Goal: Information Seeking & Learning: Learn about a topic

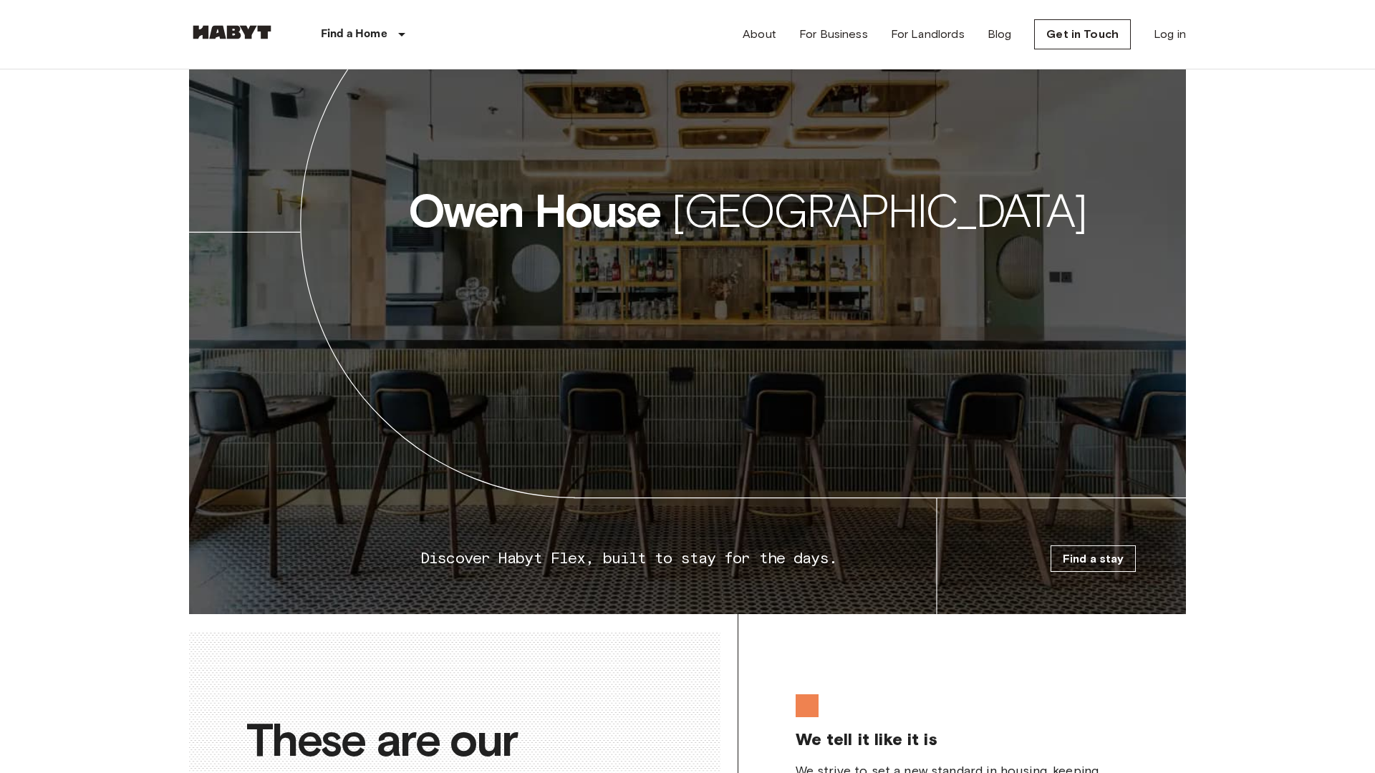
scroll to position [2765, 0]
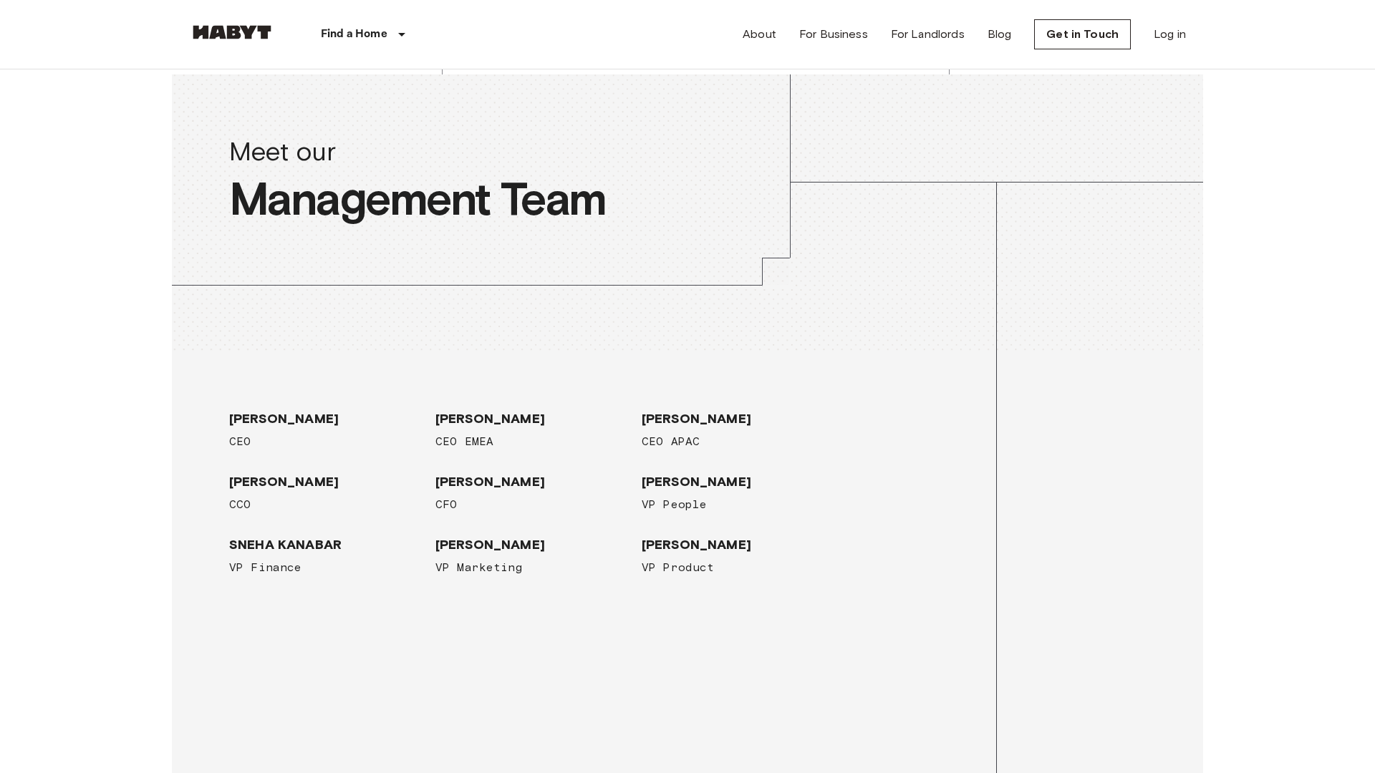
scroll to position [2765, 0]
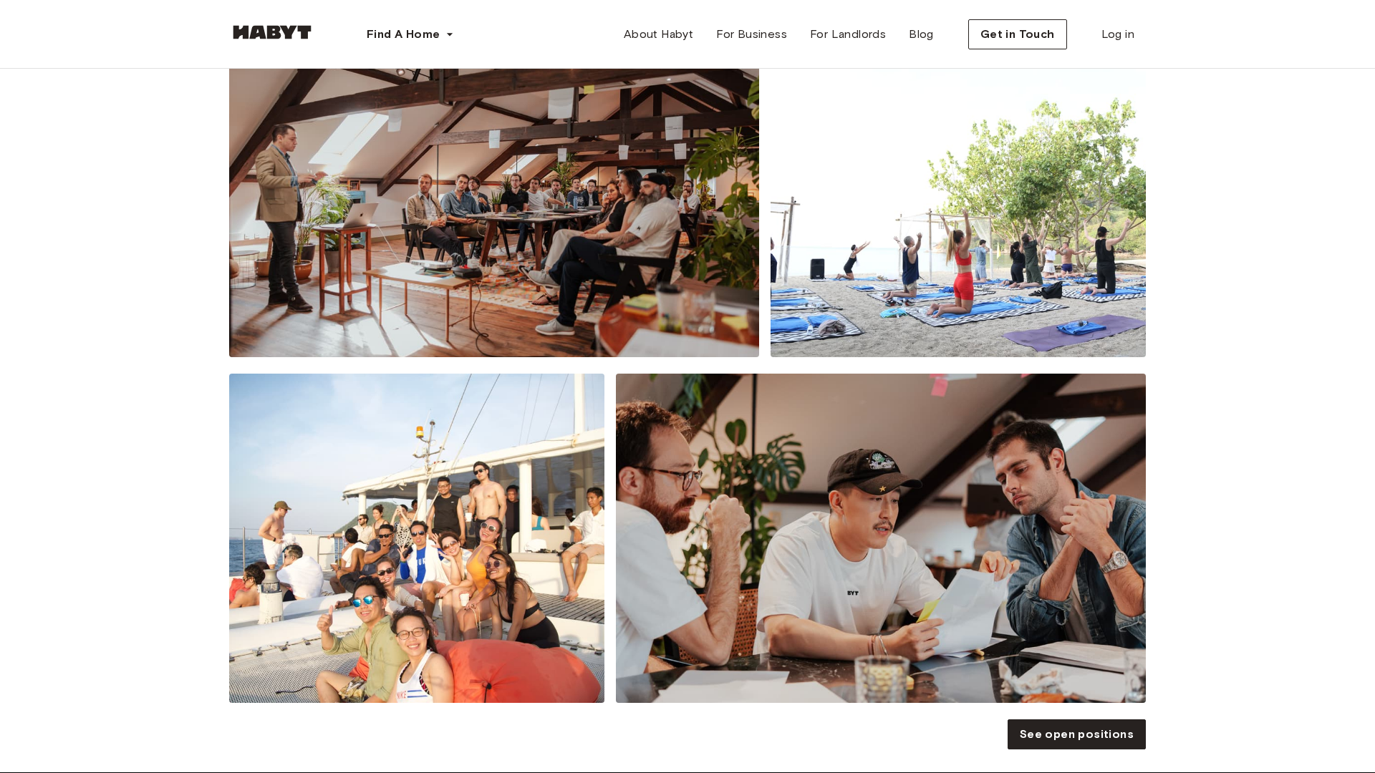
scroll to position [2767, 0]
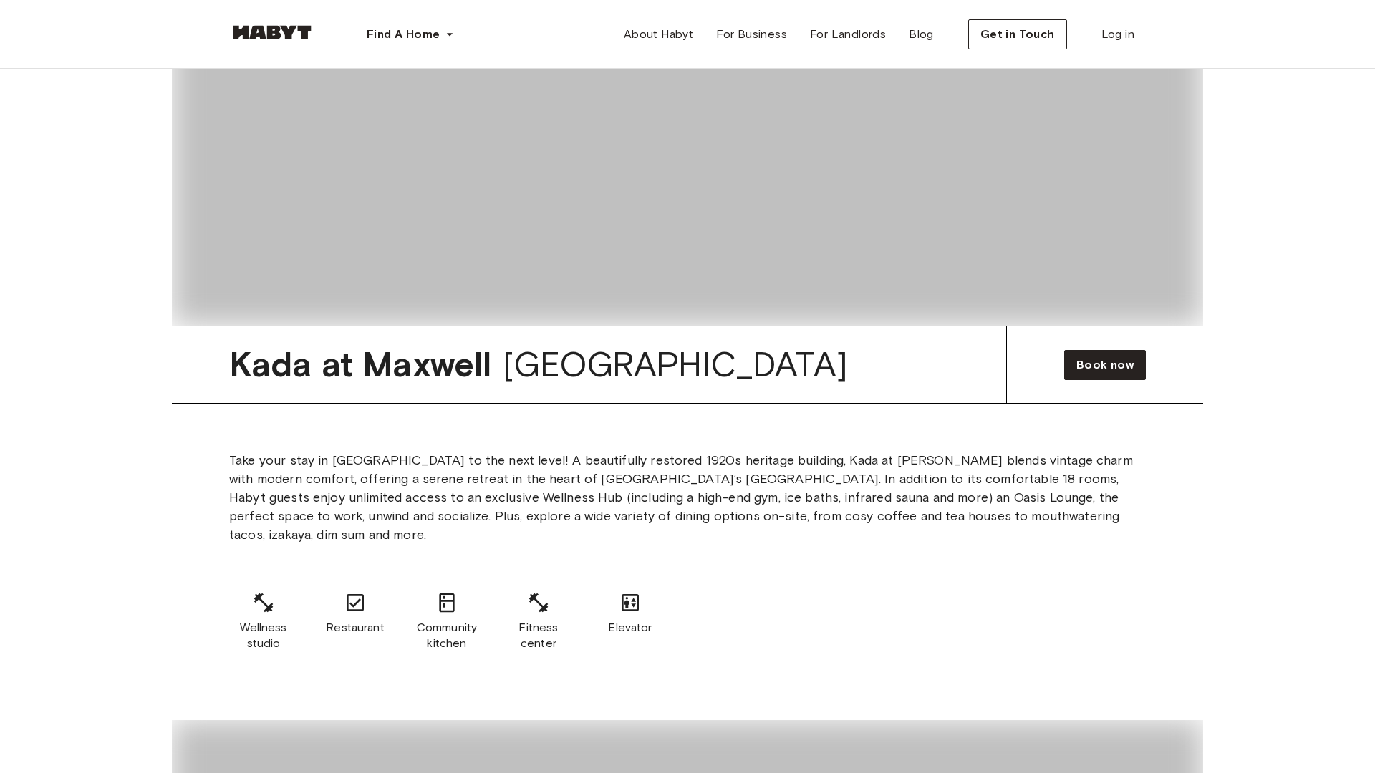
scroll to position [2767, 0]
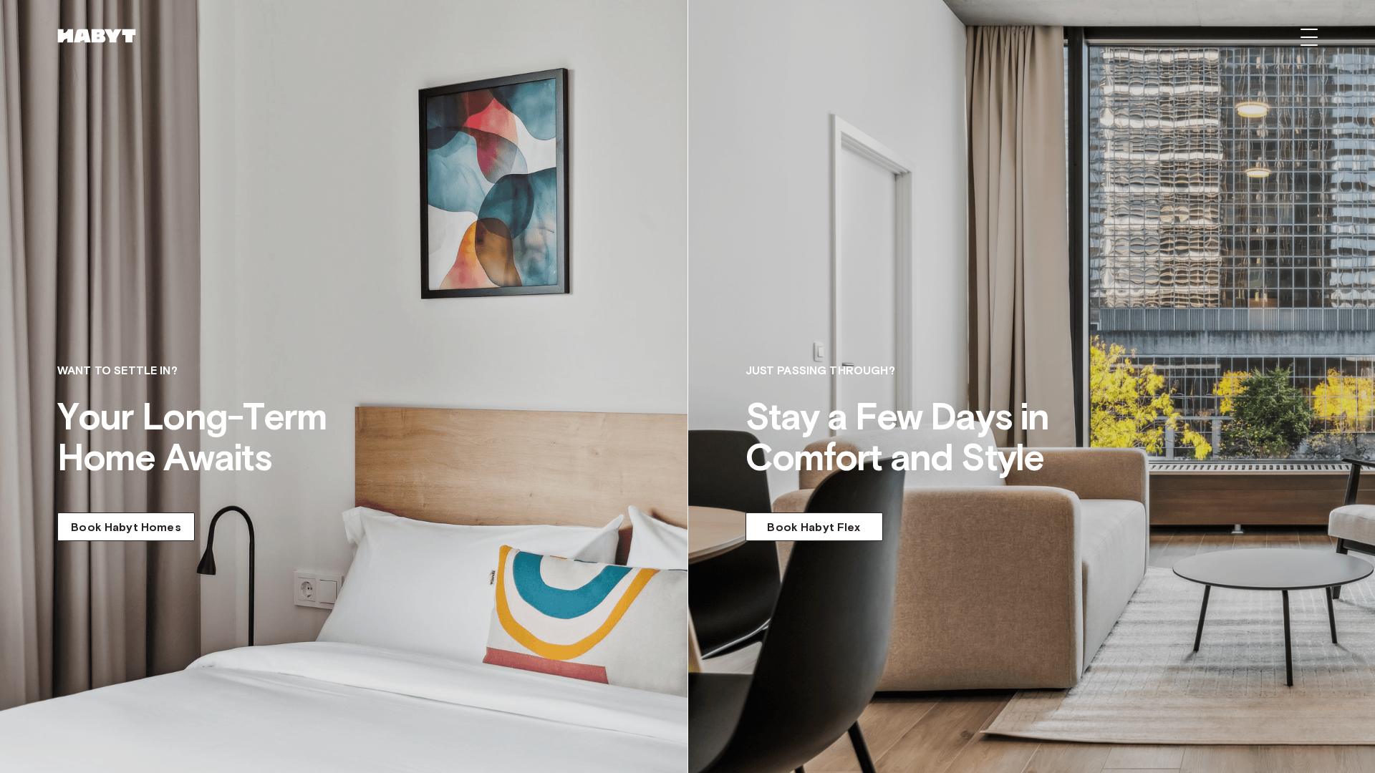
scroll to position [675, 0]
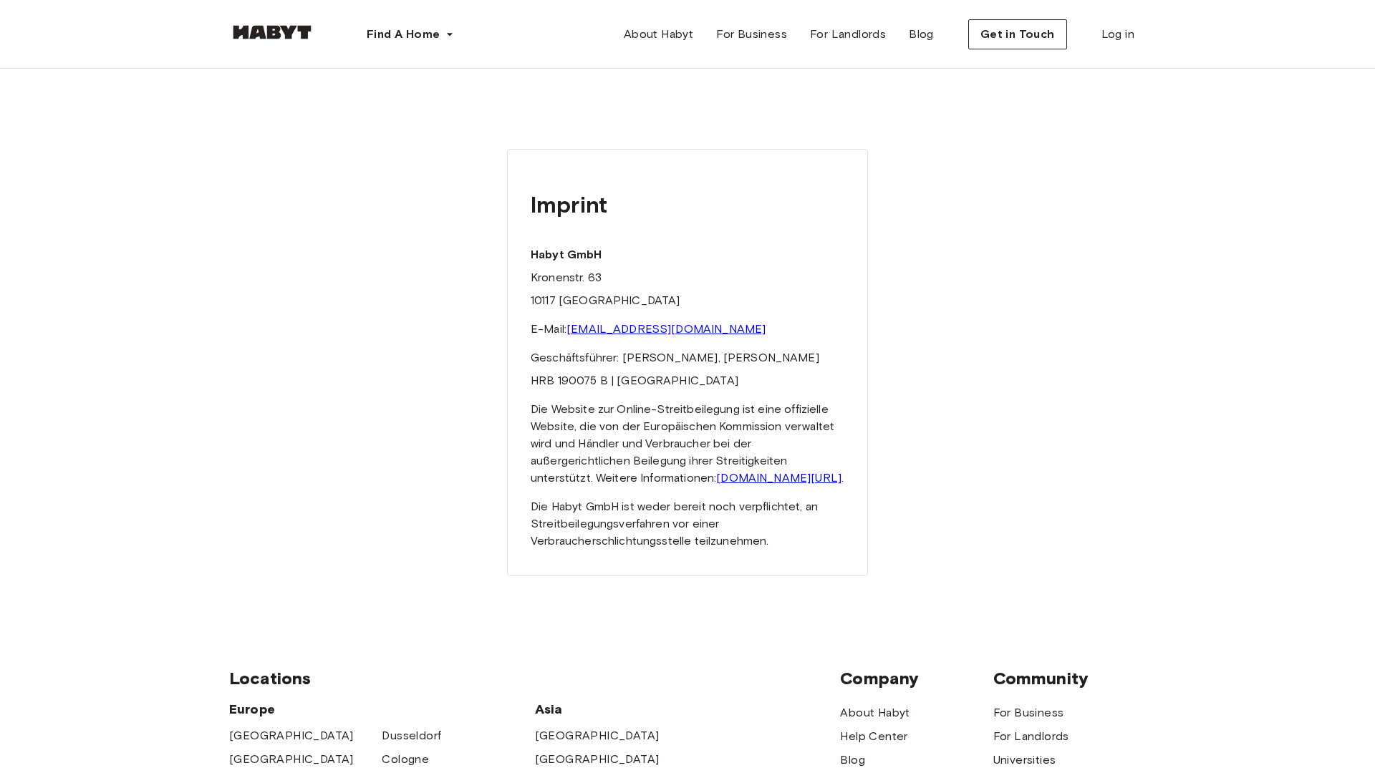
scroll to position [529, 0]
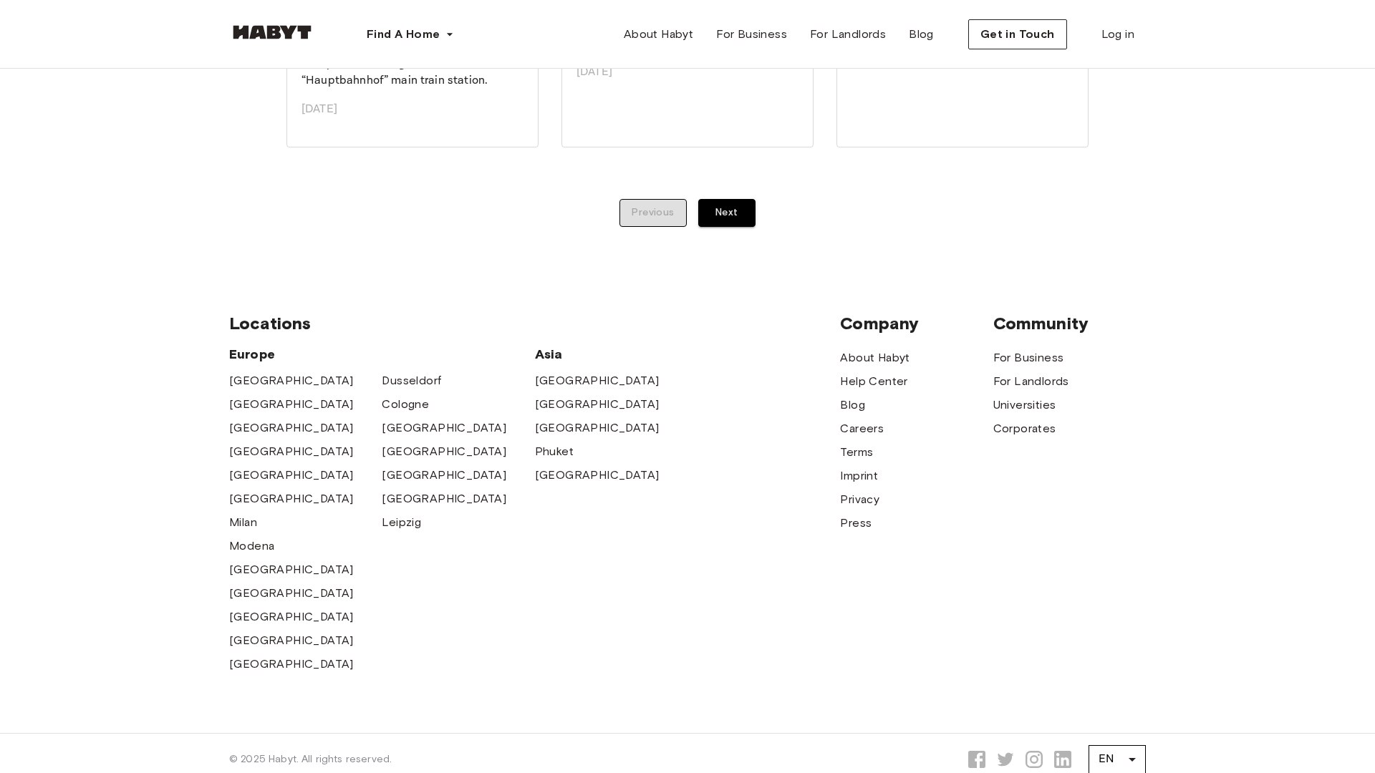
scroll to position [1514, 0]
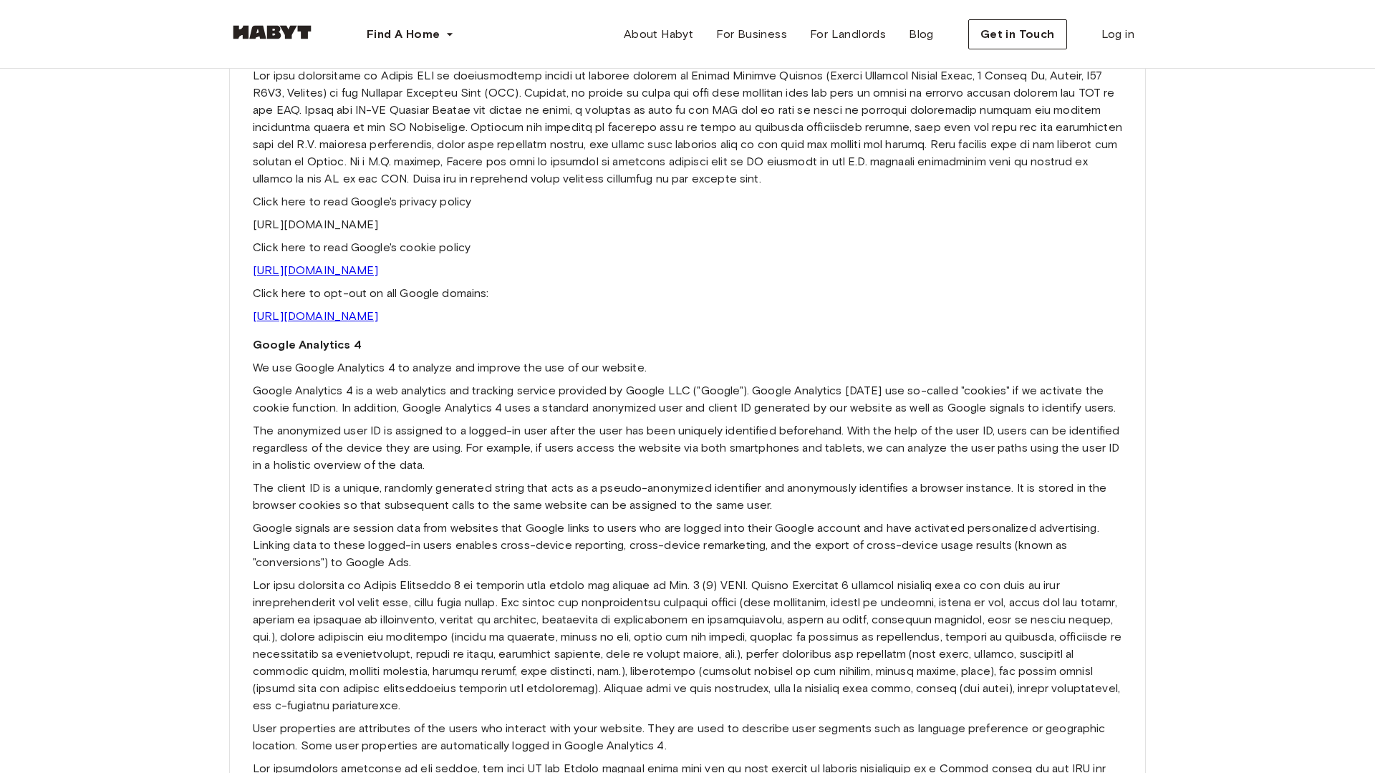
scroll to position [2767, 0]
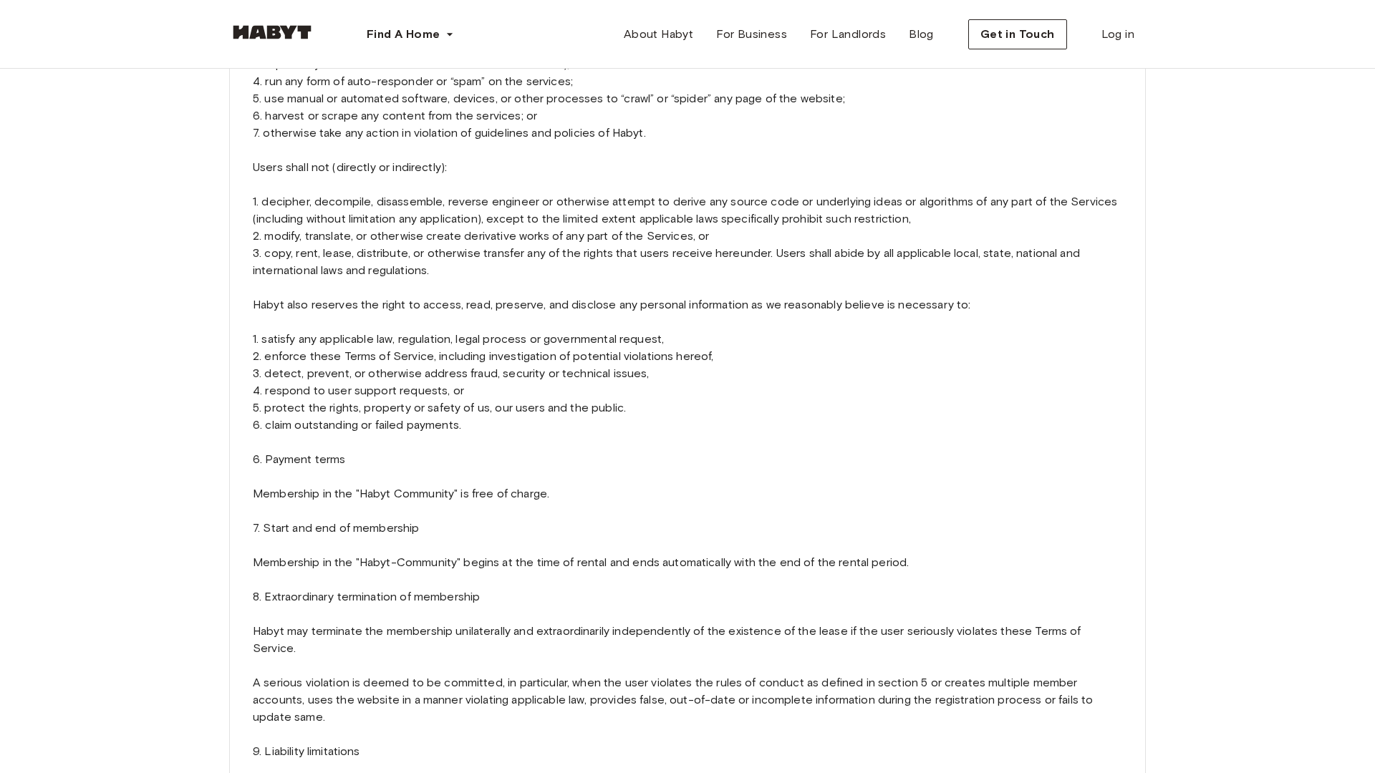
scroll to position [2767, 0]
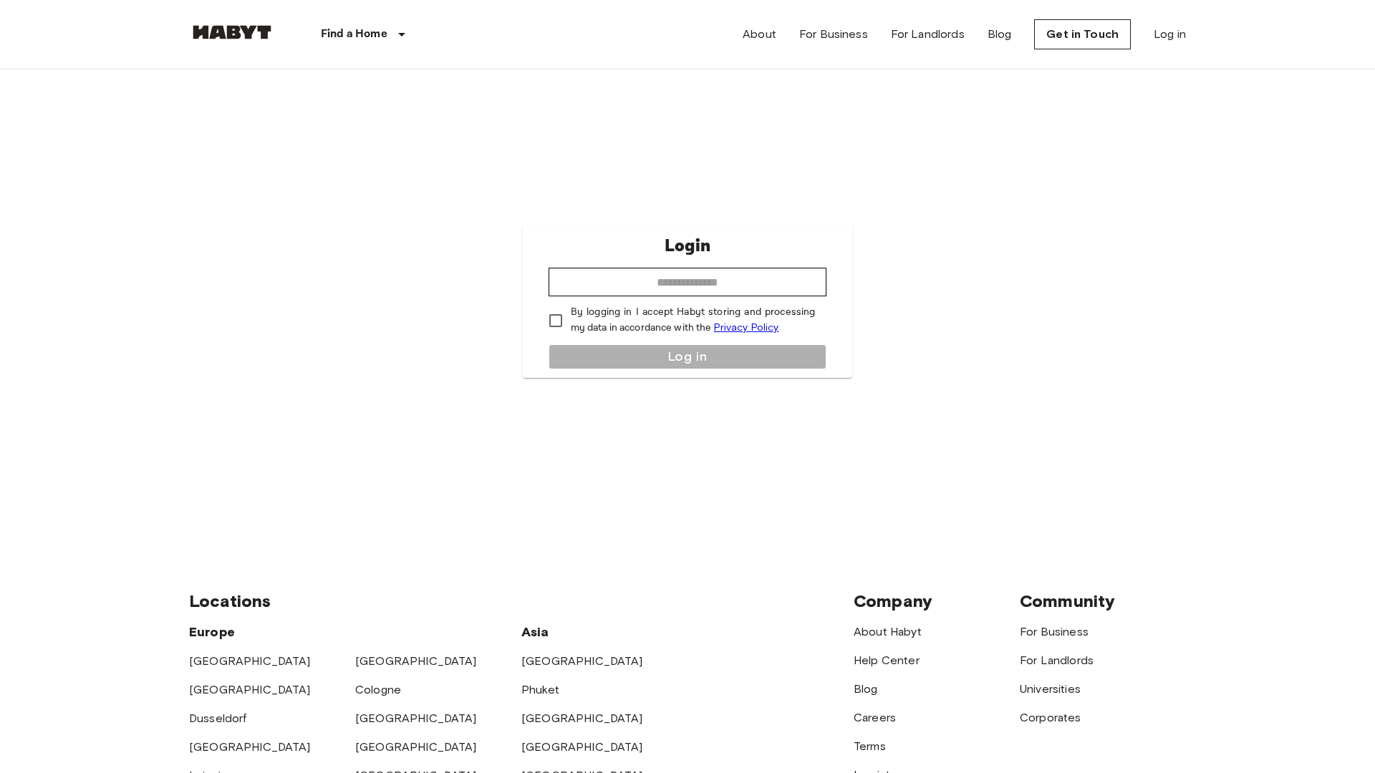
scroll to position [407, 0]
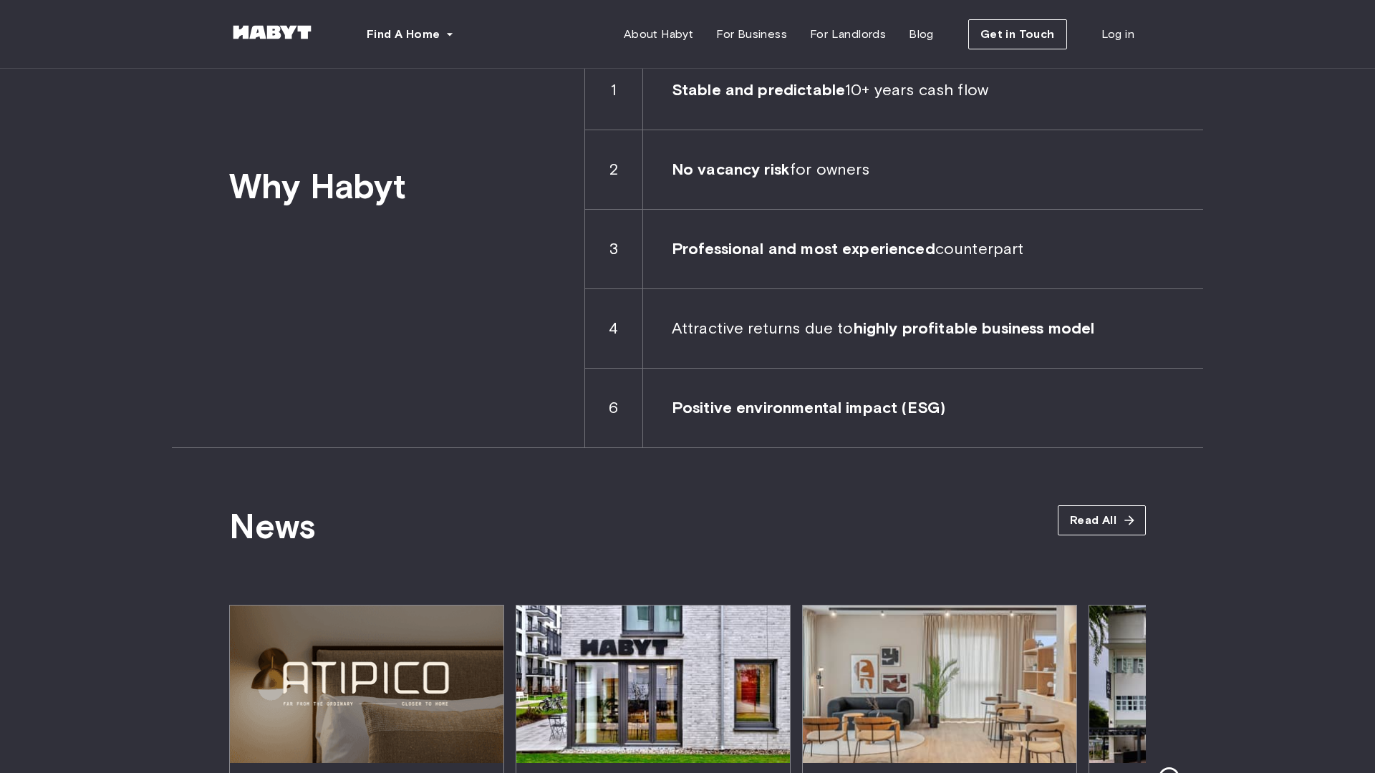
scroll to position [2767, 0]
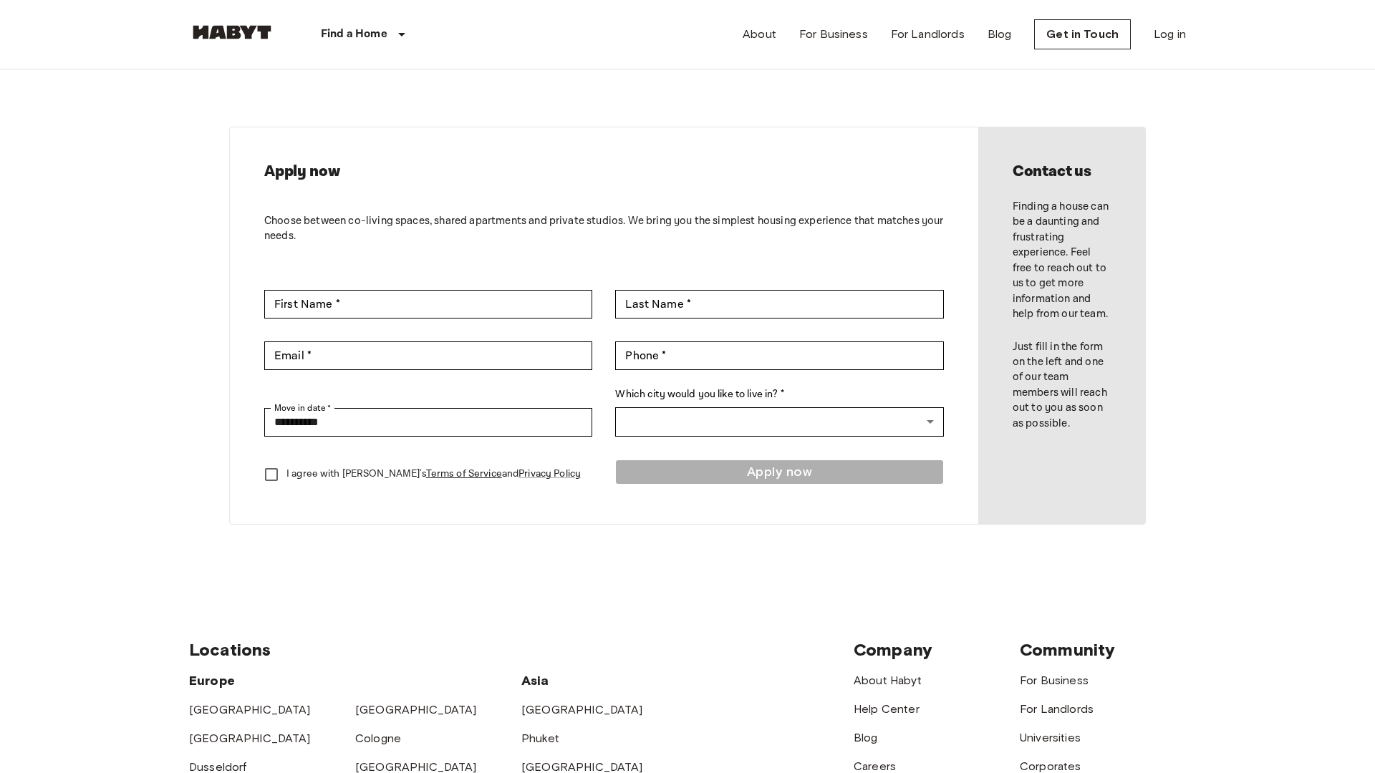
scroll to position [455, 0]
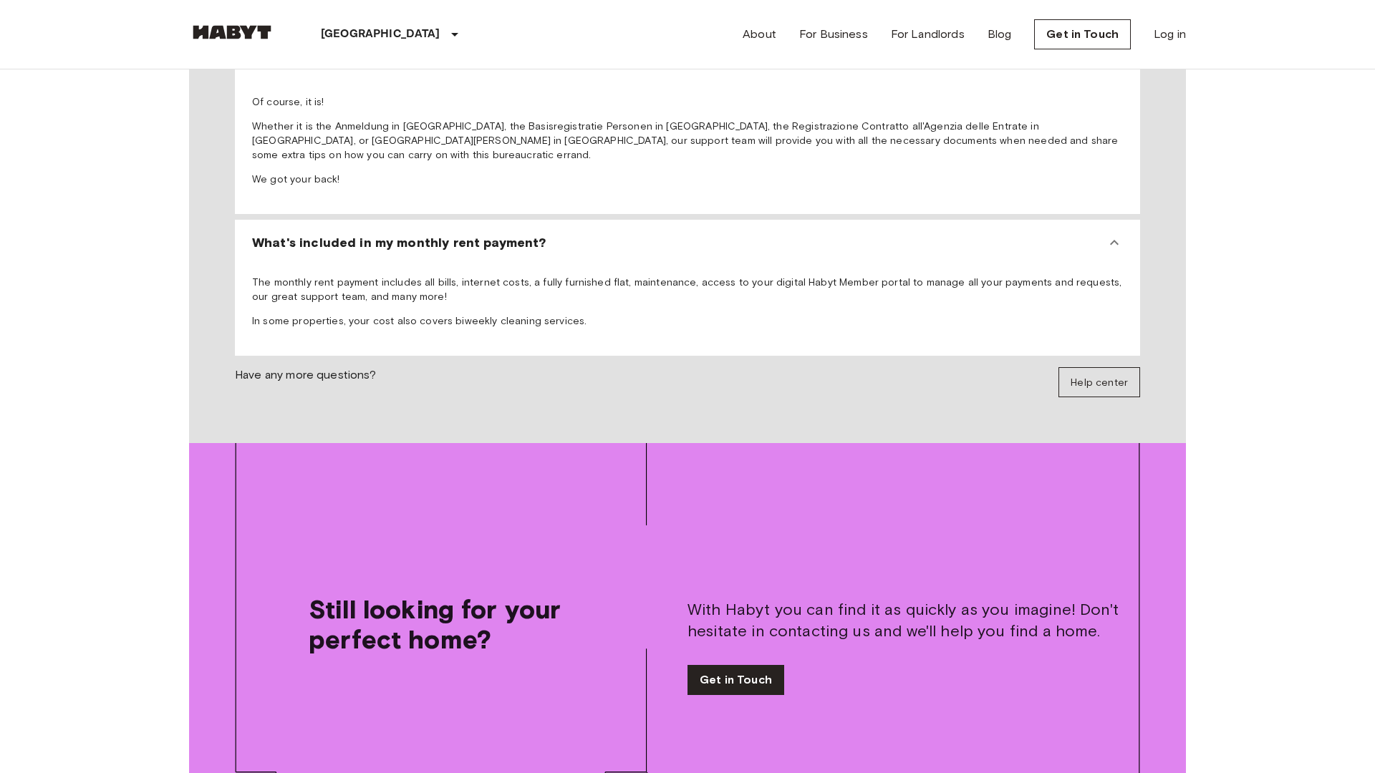
scroll to position [2765, 0]
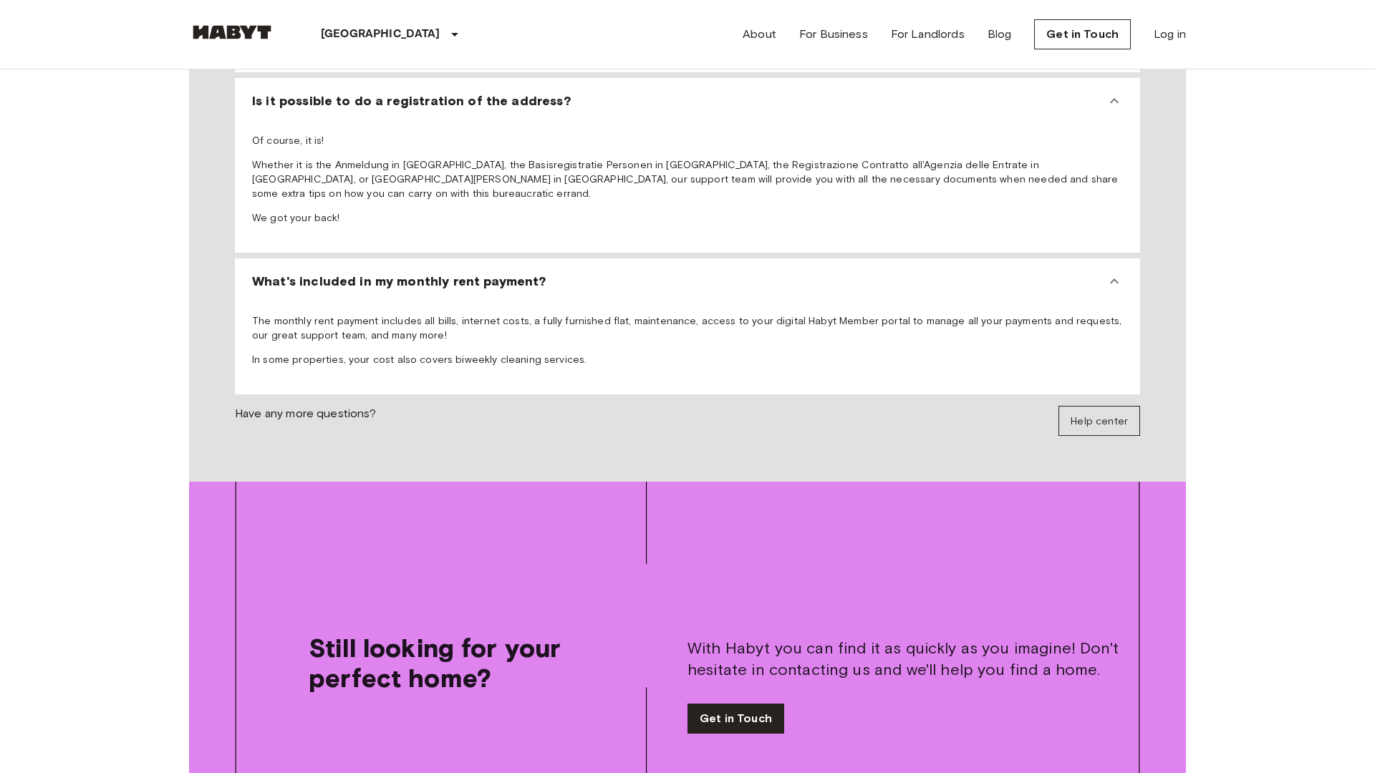
scroll to position [2765, 0]
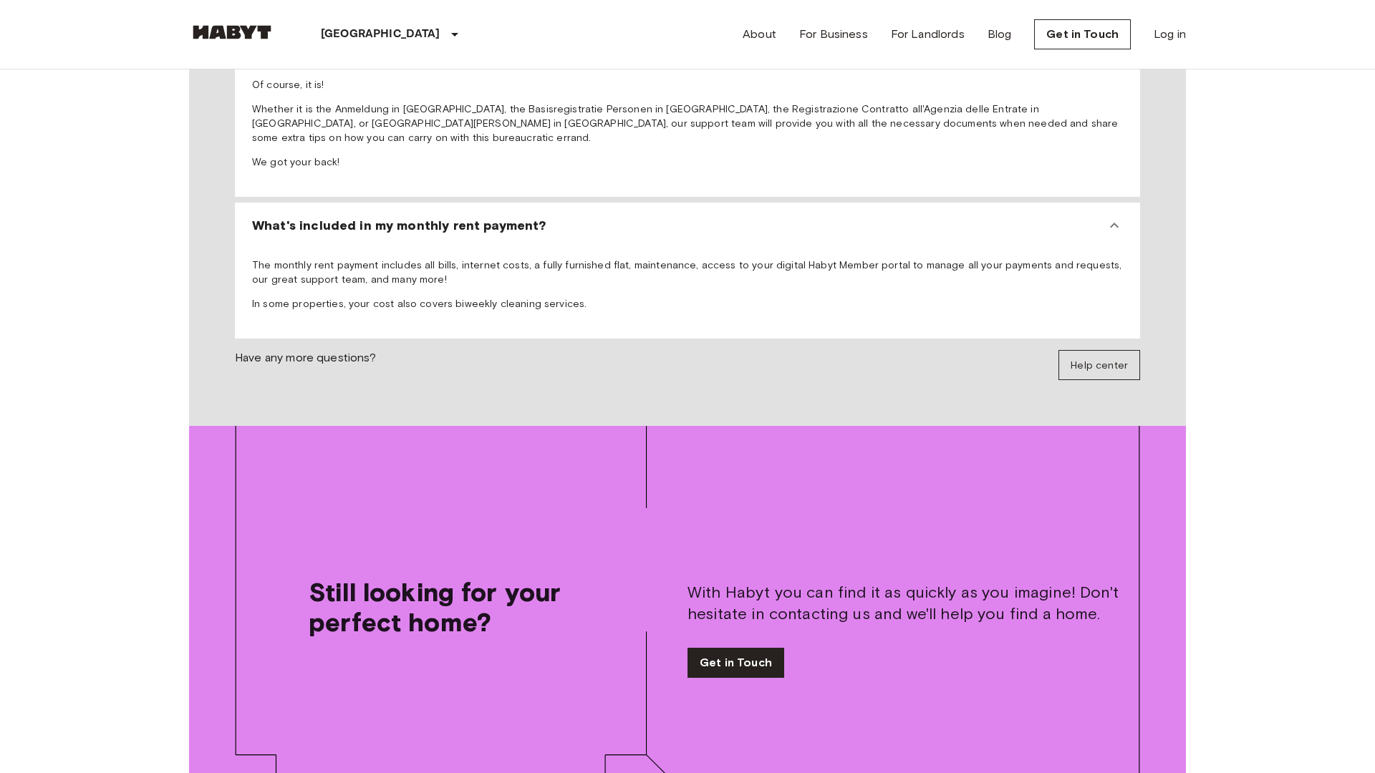
scroll to position [2765, 0]
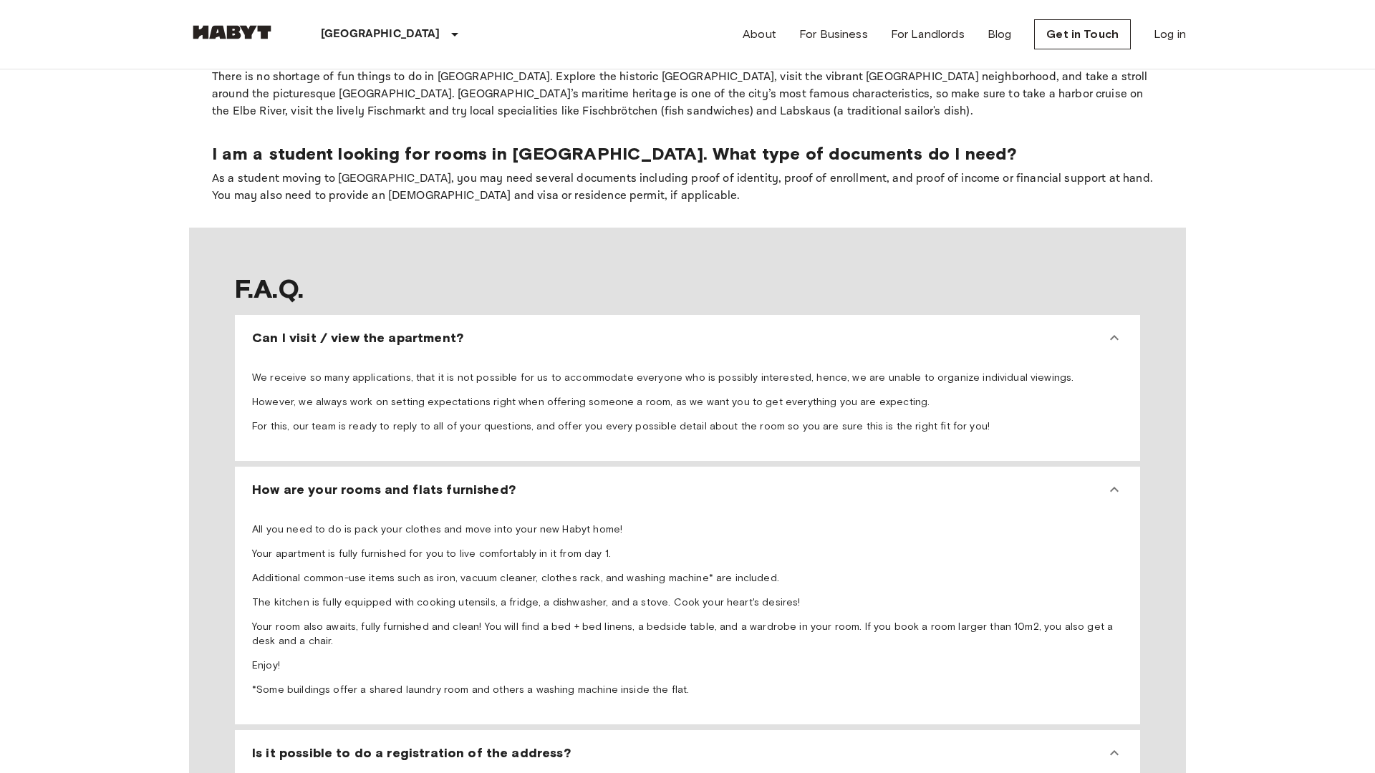
scroll to position [2091, 0]
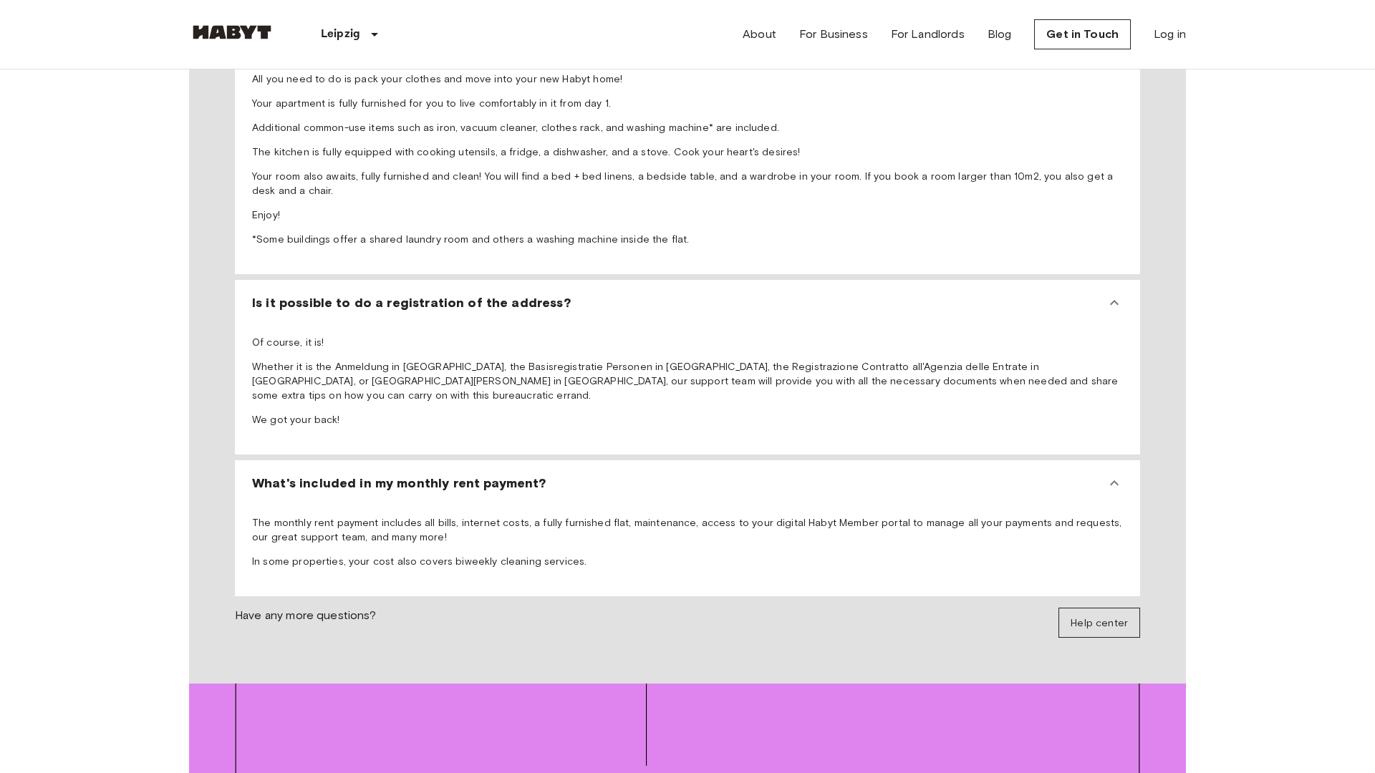
scroll to position [2765, 0]
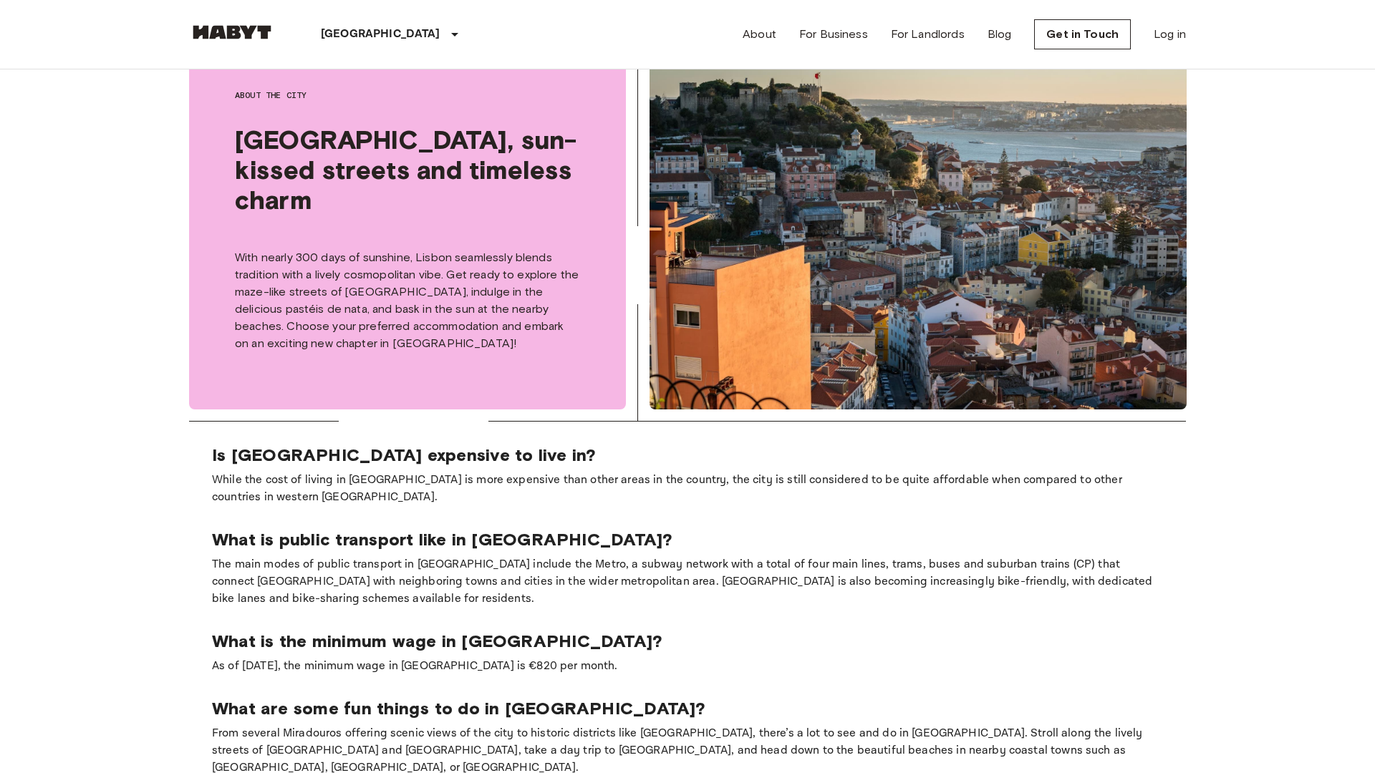
scroll to position [2091, 0]
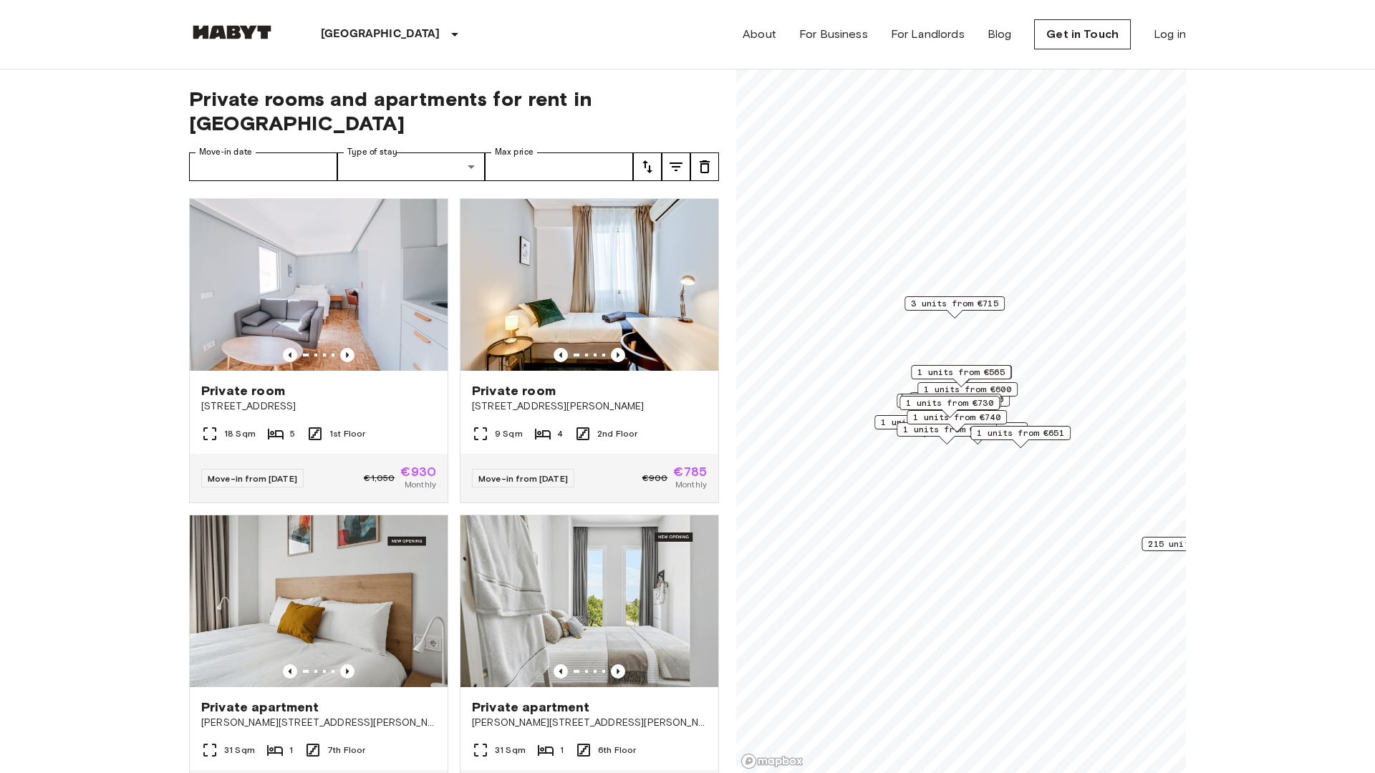
scroll to position [1417, 0]
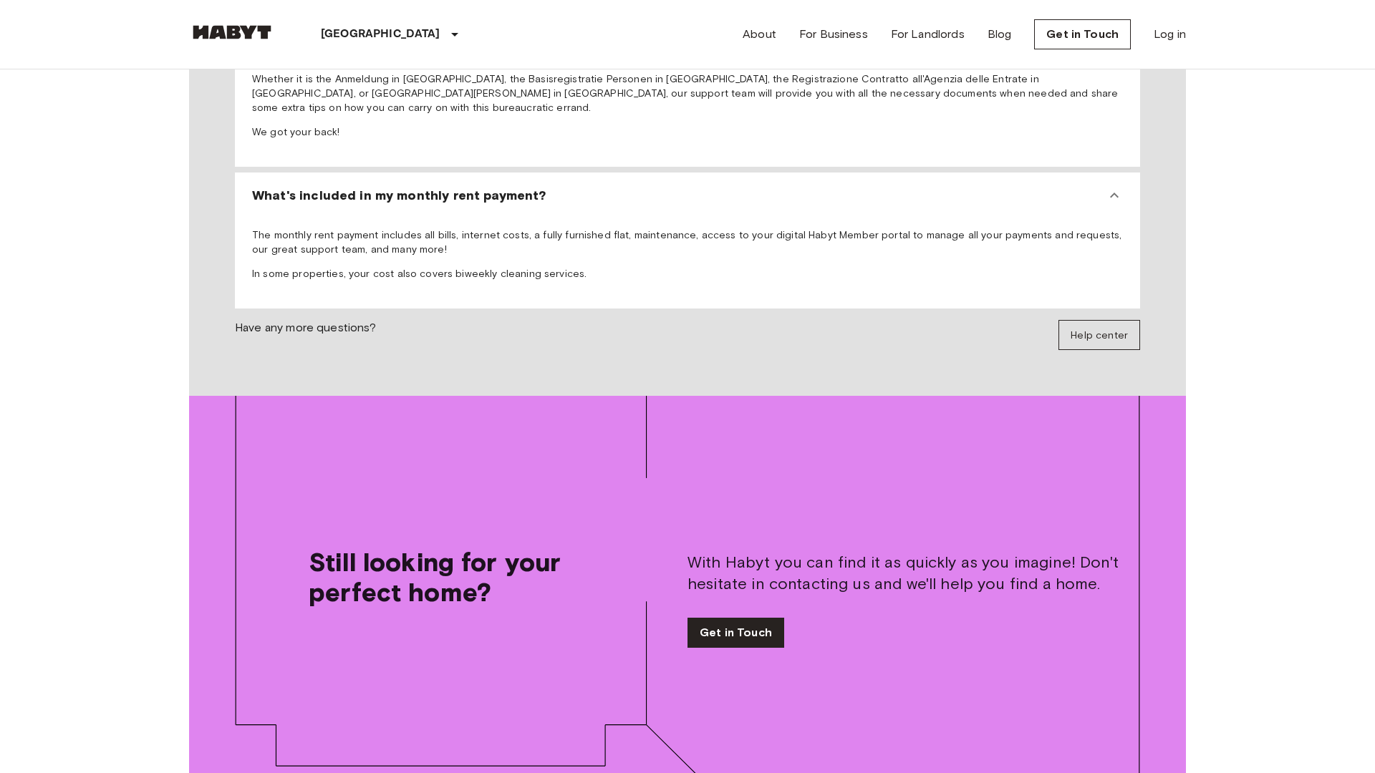
scroll to position [2764, 0]
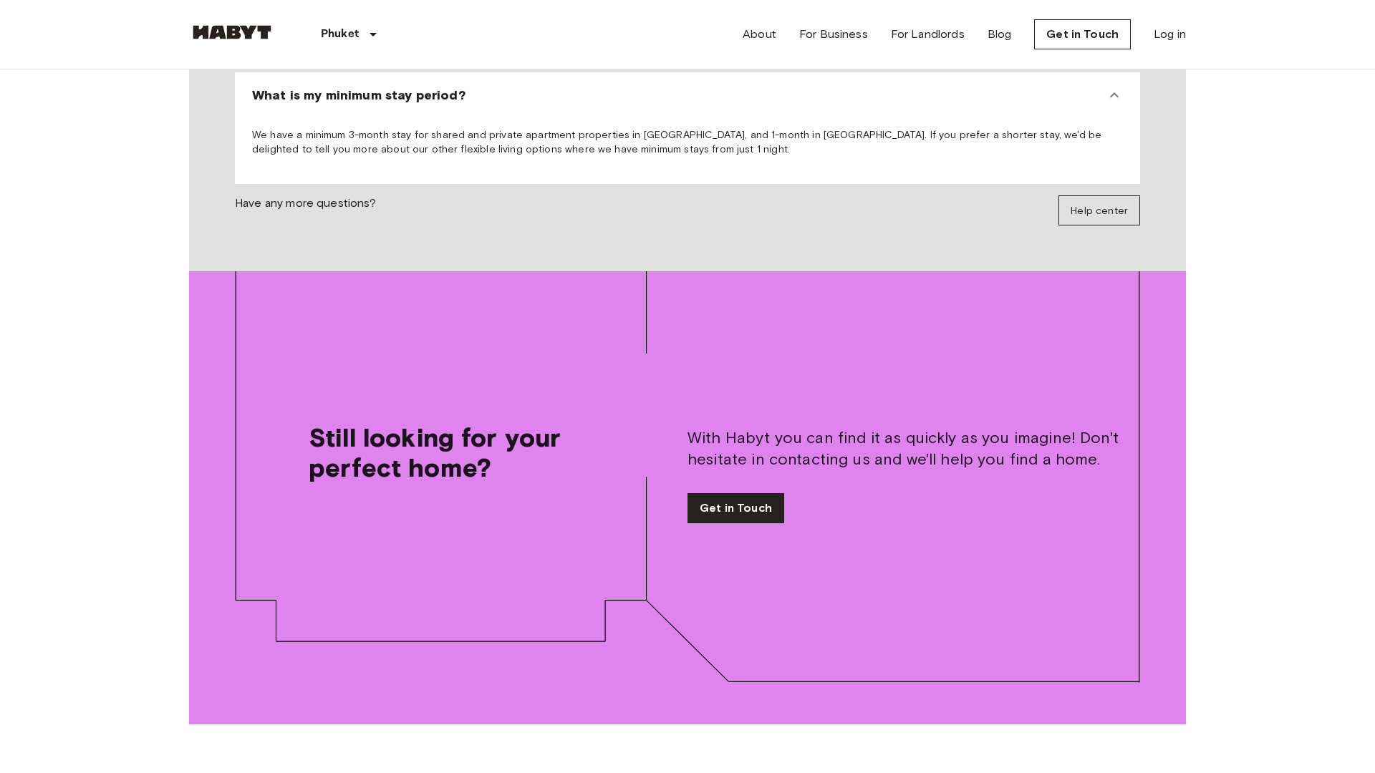
scroll to position [2606, 0]
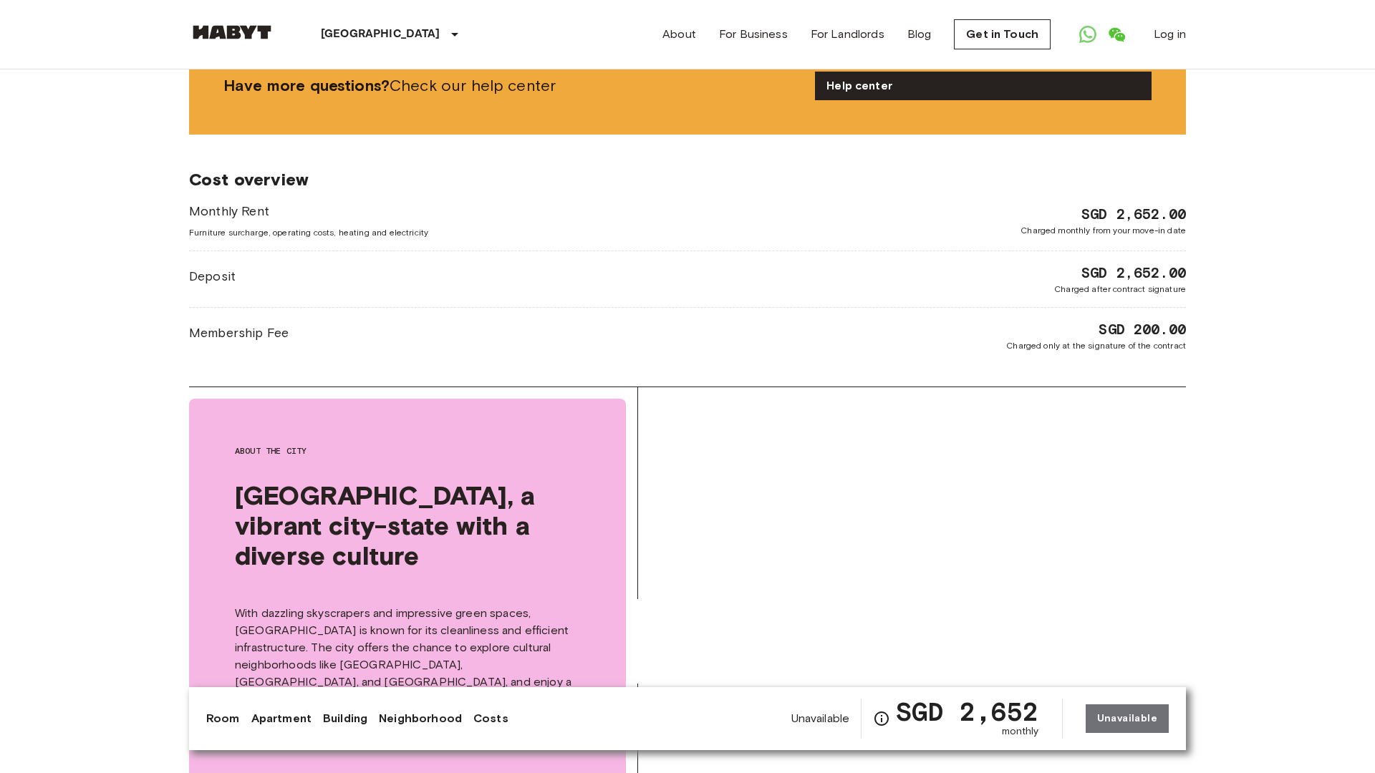
scroll to position [2765, 0]
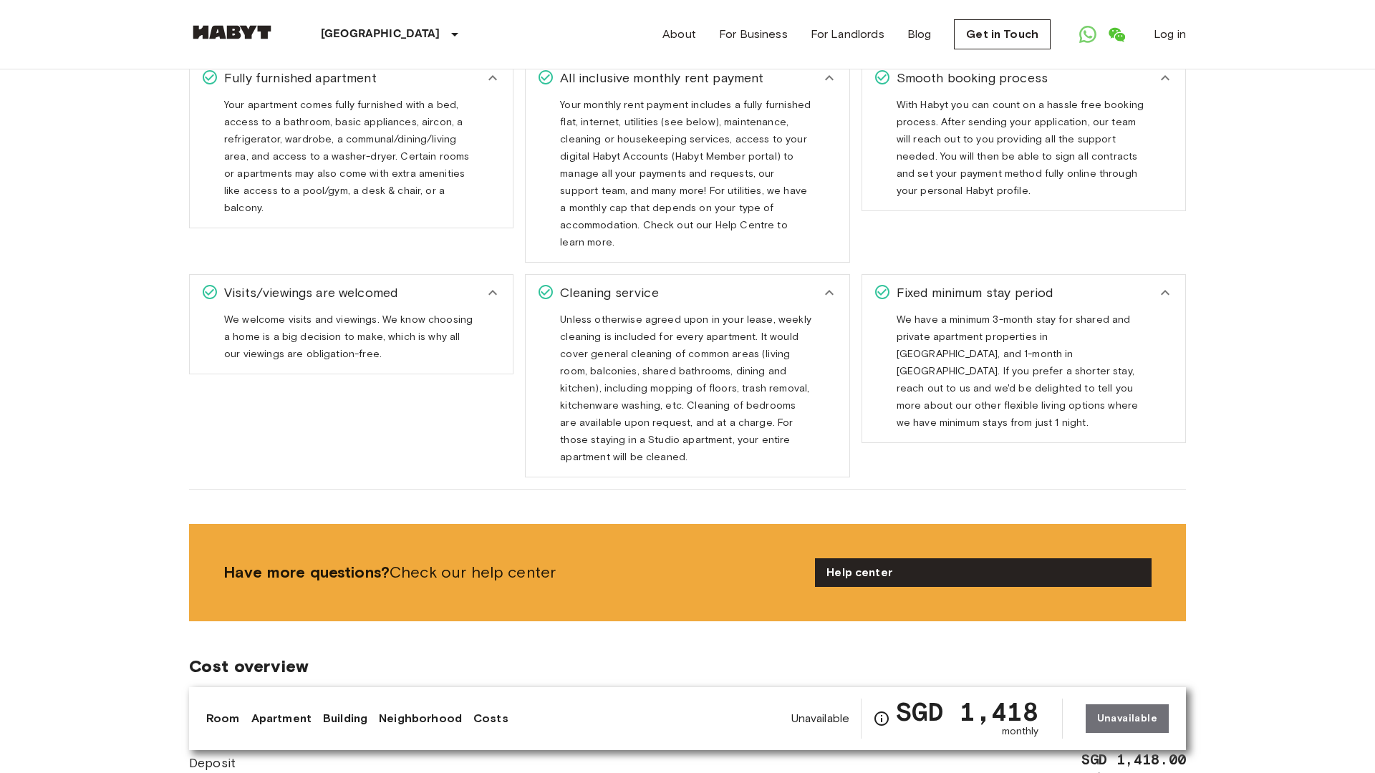
scroll to position [2765, 0]
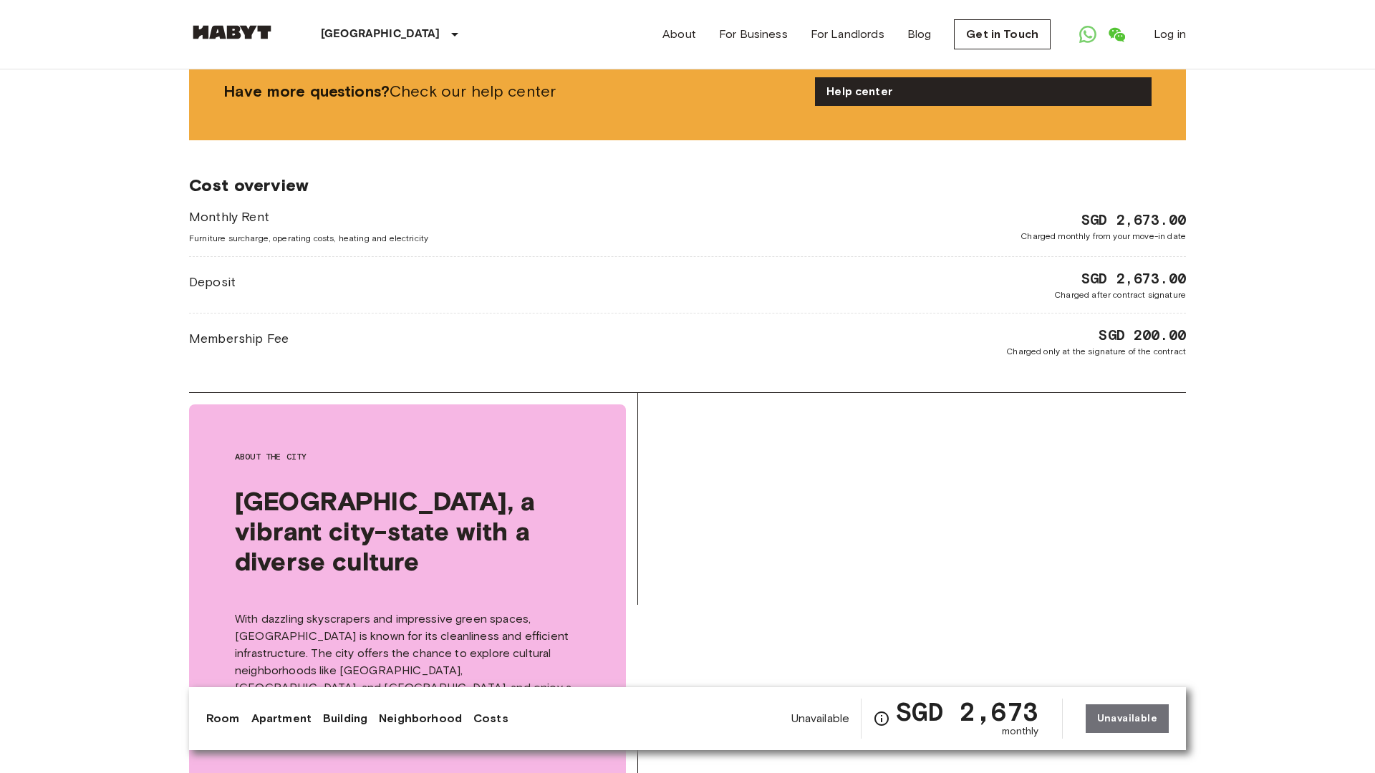
scroll to position [2765, 0]
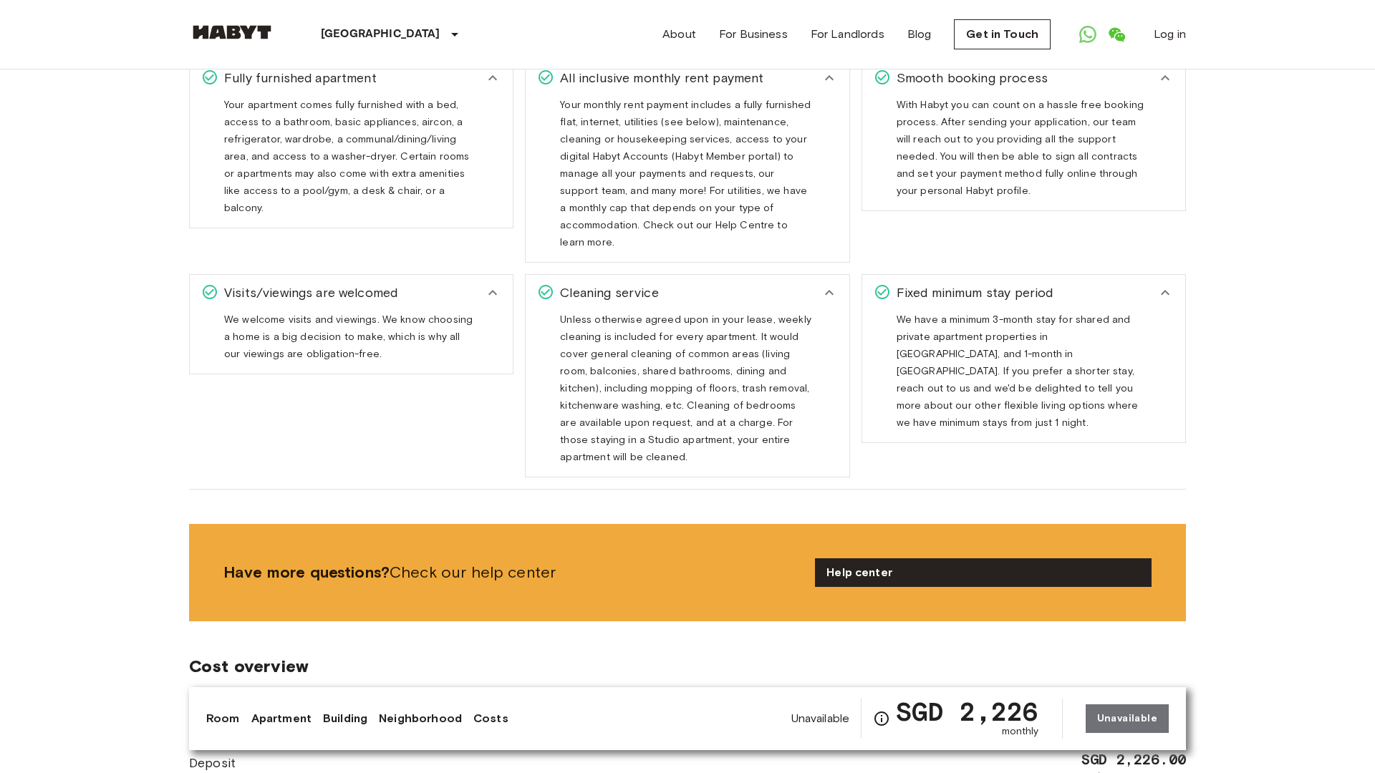
scroll to position [2765, 0]
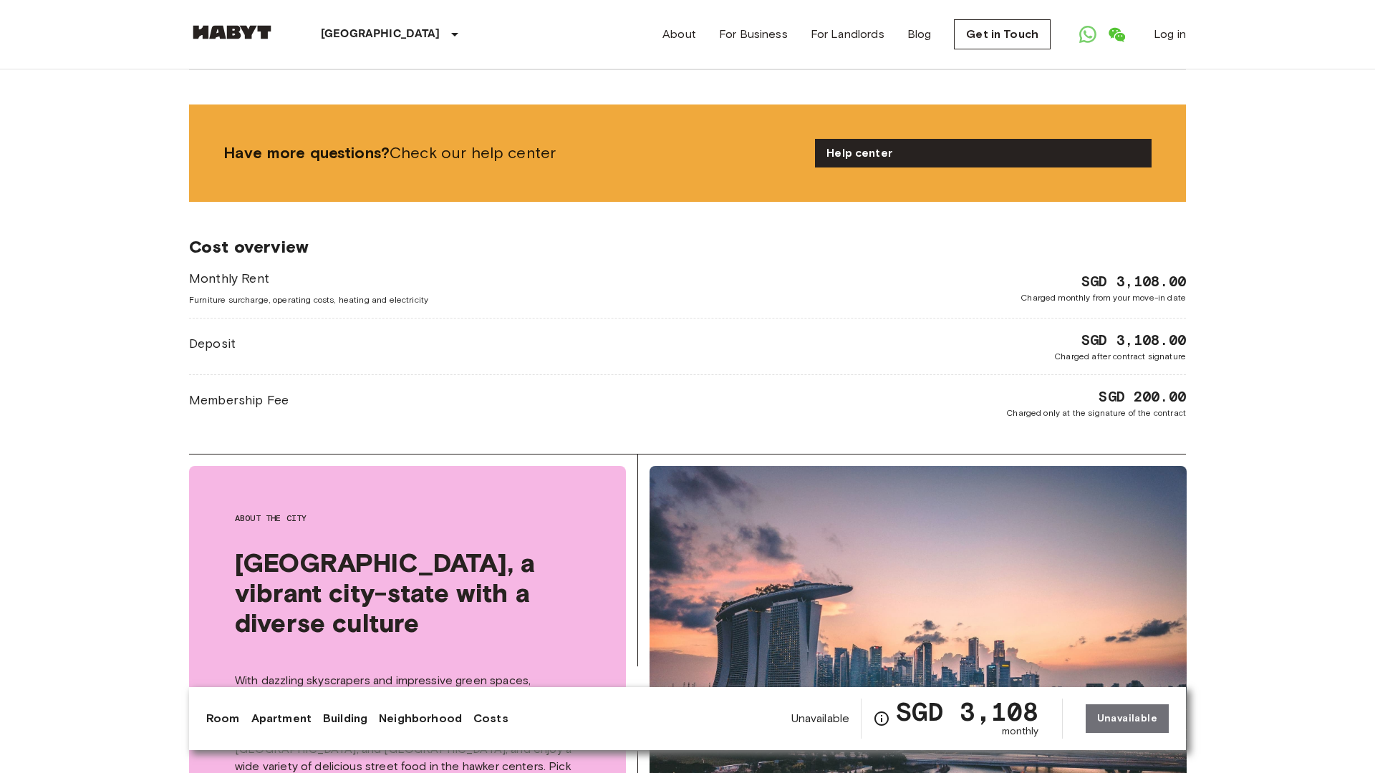
scroll to position [2765, 0]
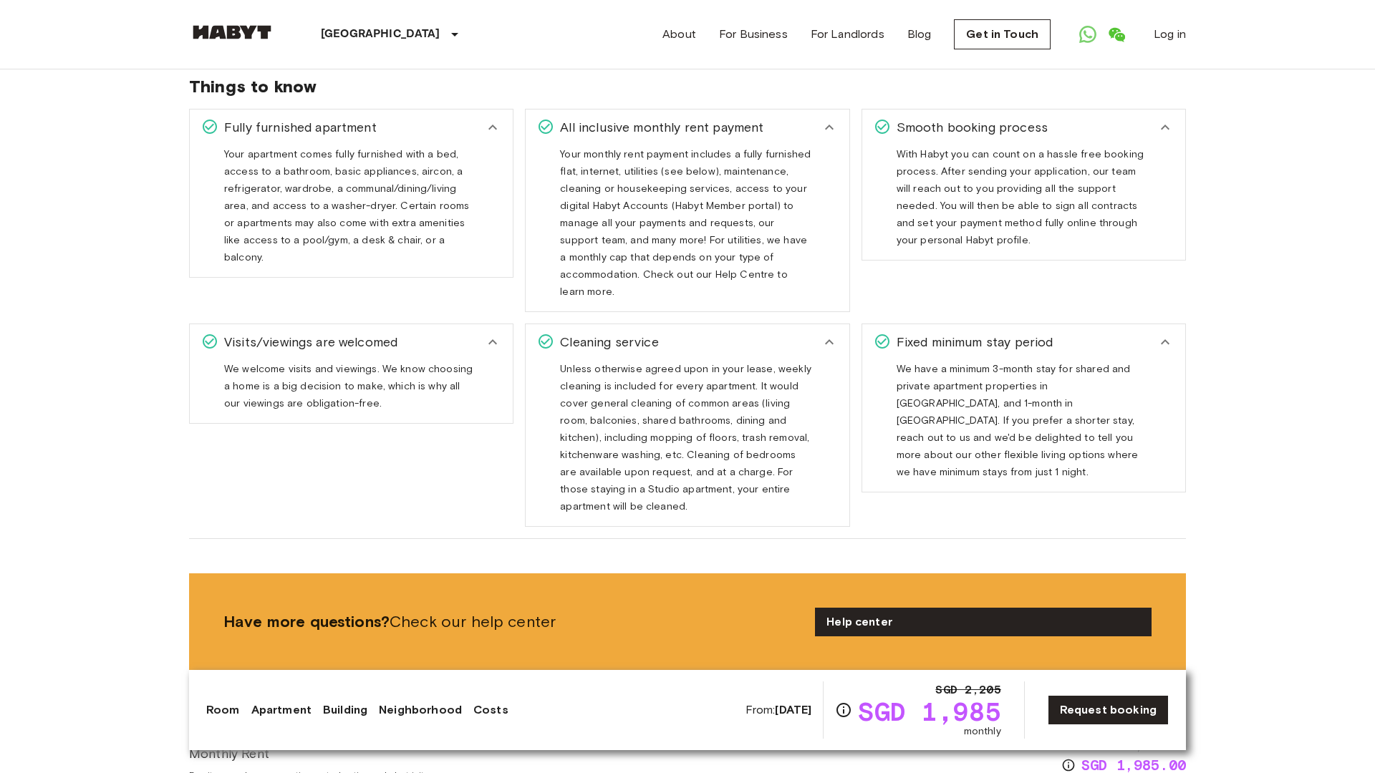
scroll to position [2765, 0]
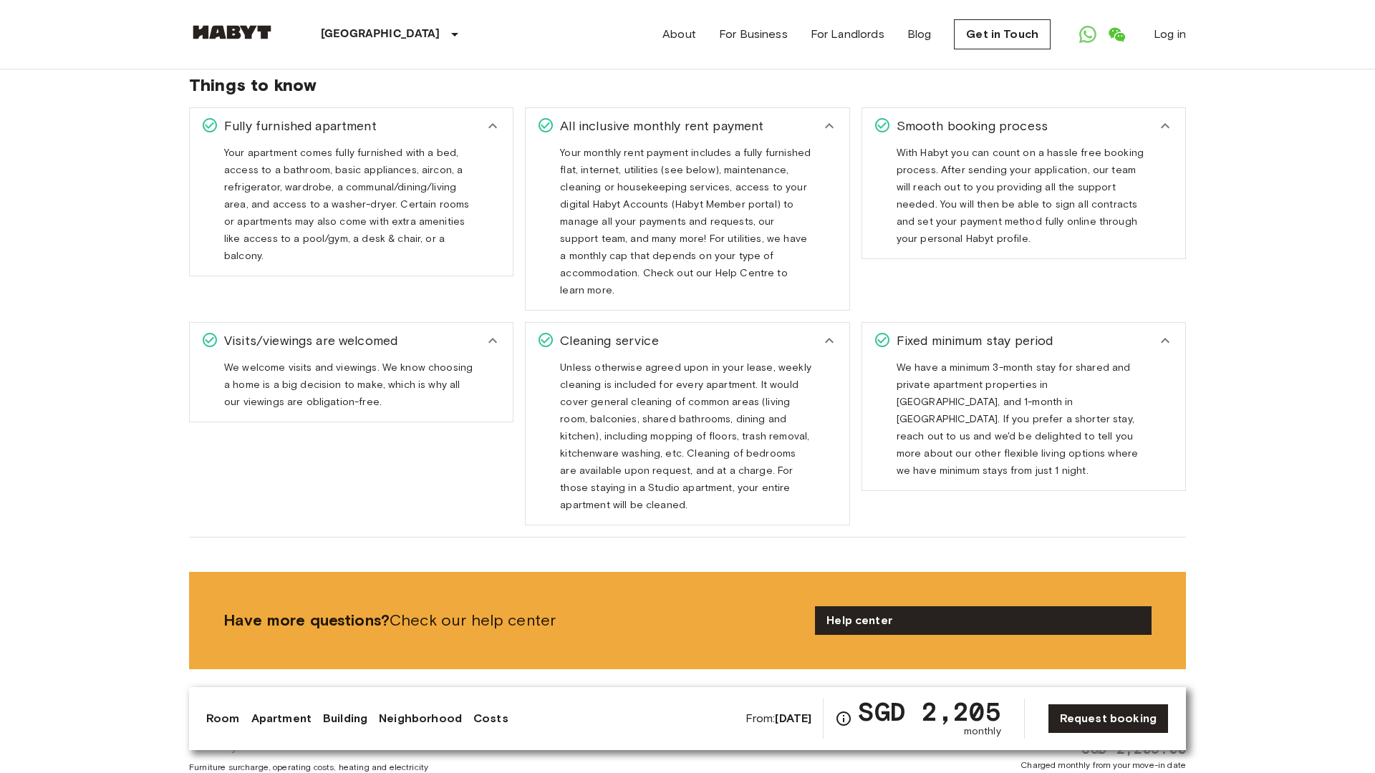
scroll to position [2765, 0]
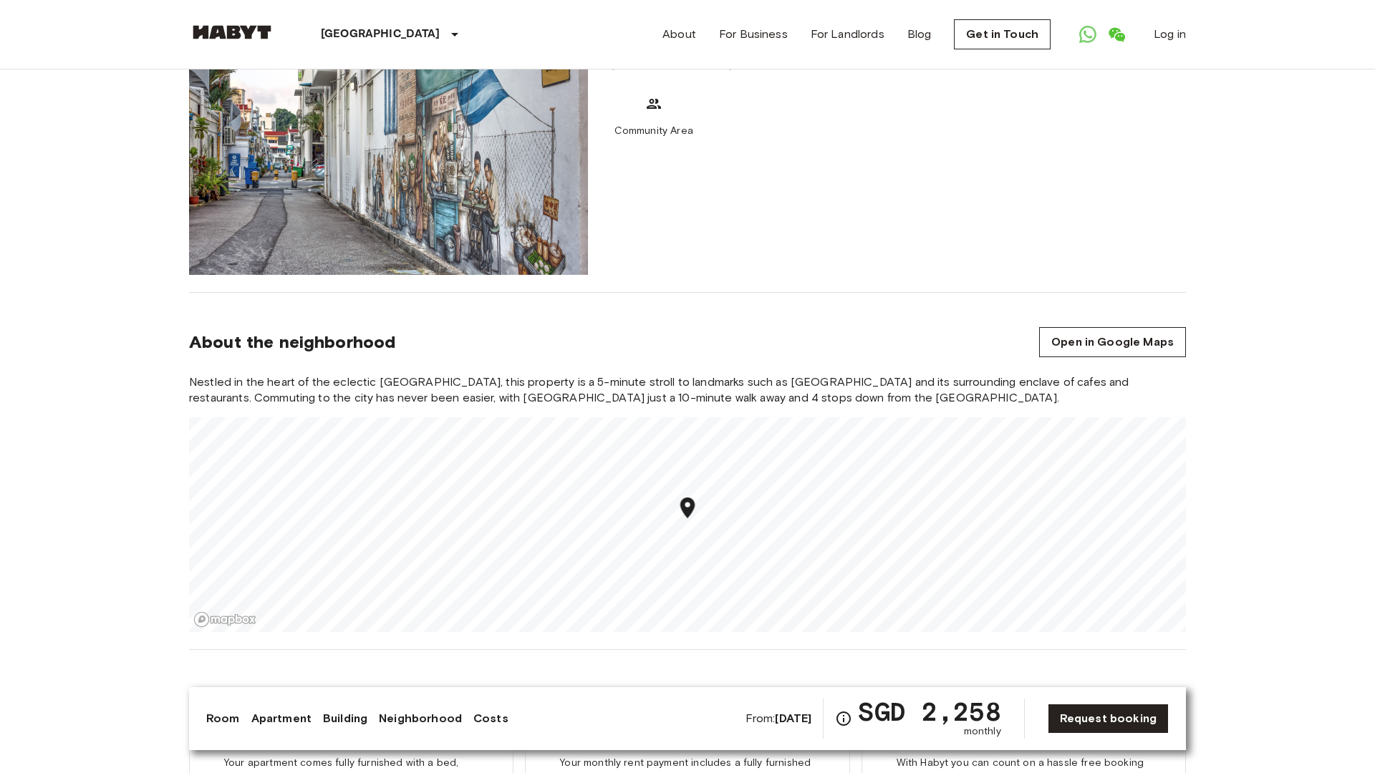
scroll to position [2091, 0]
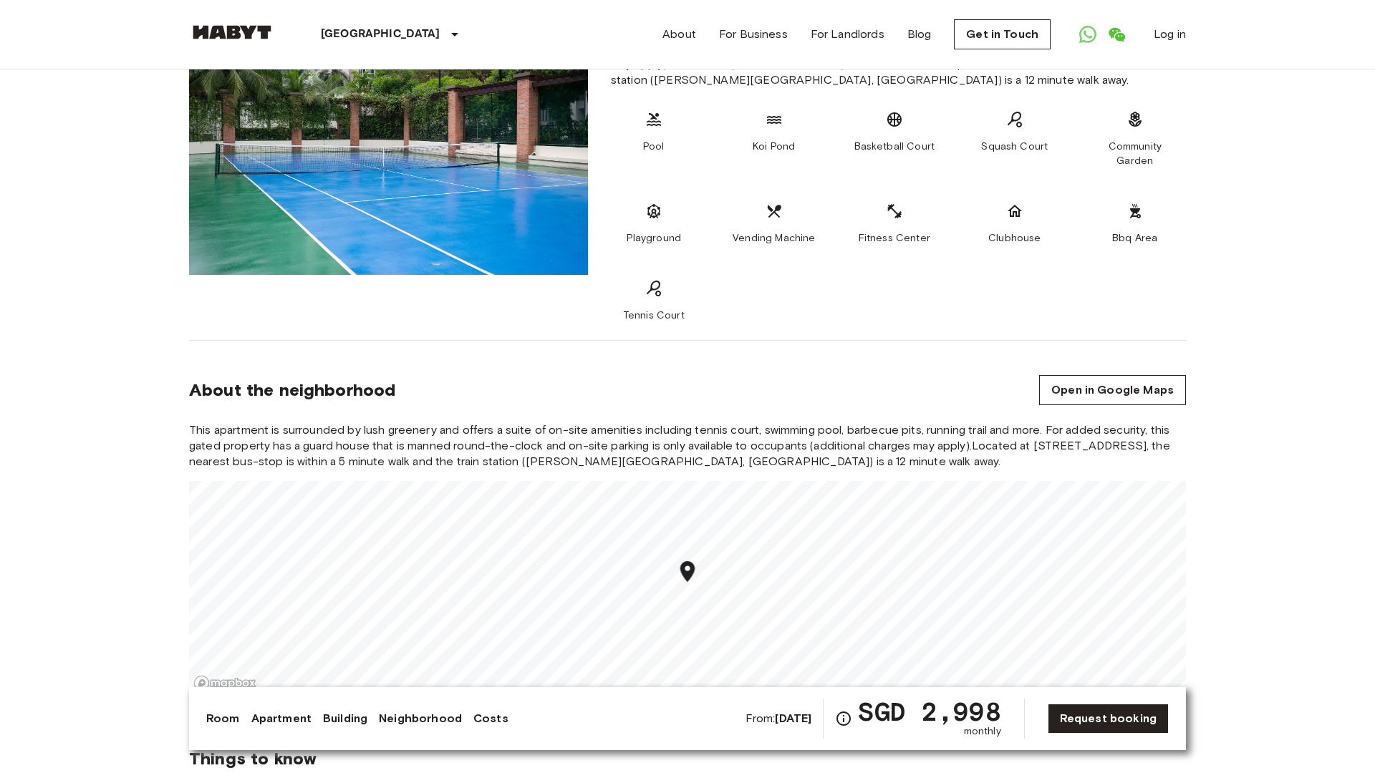
scroll to position [2091, 0]
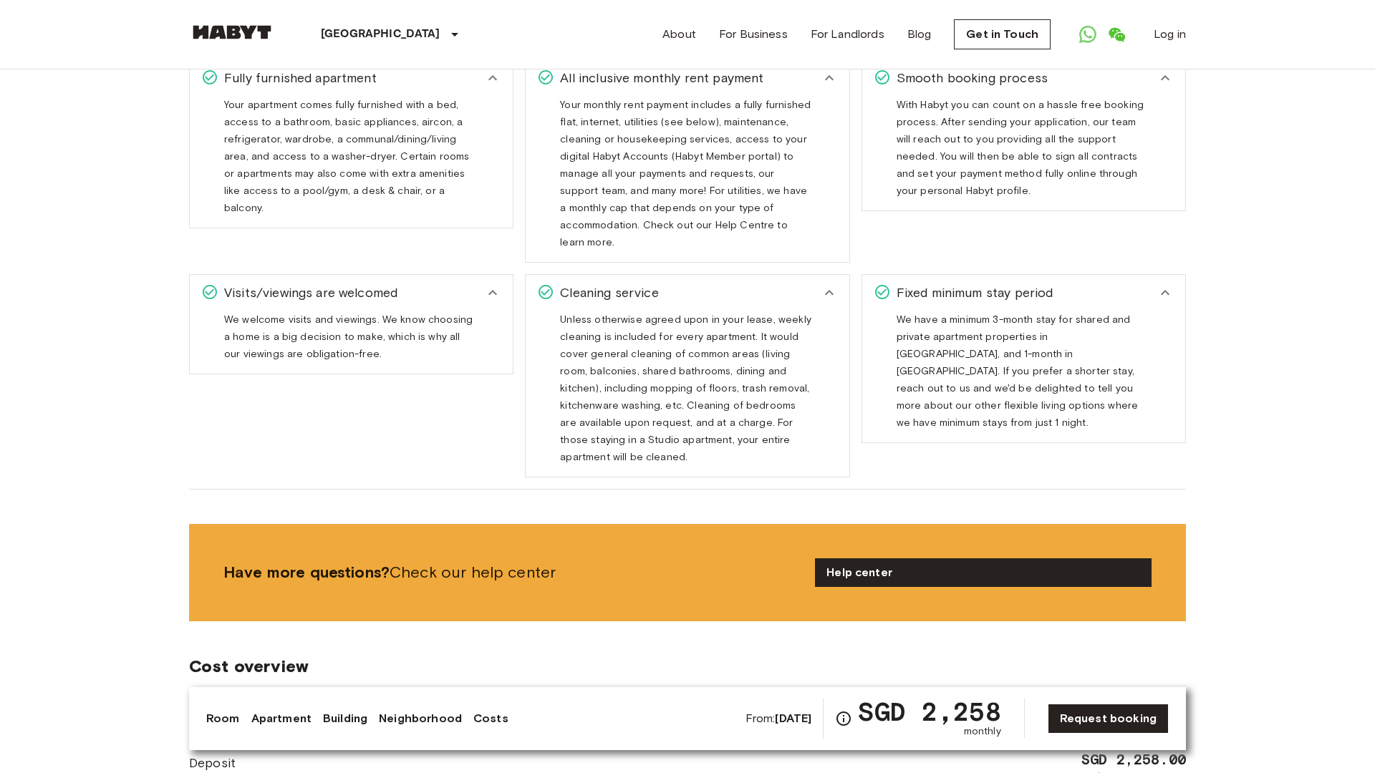
scroll to position [2765, 0]
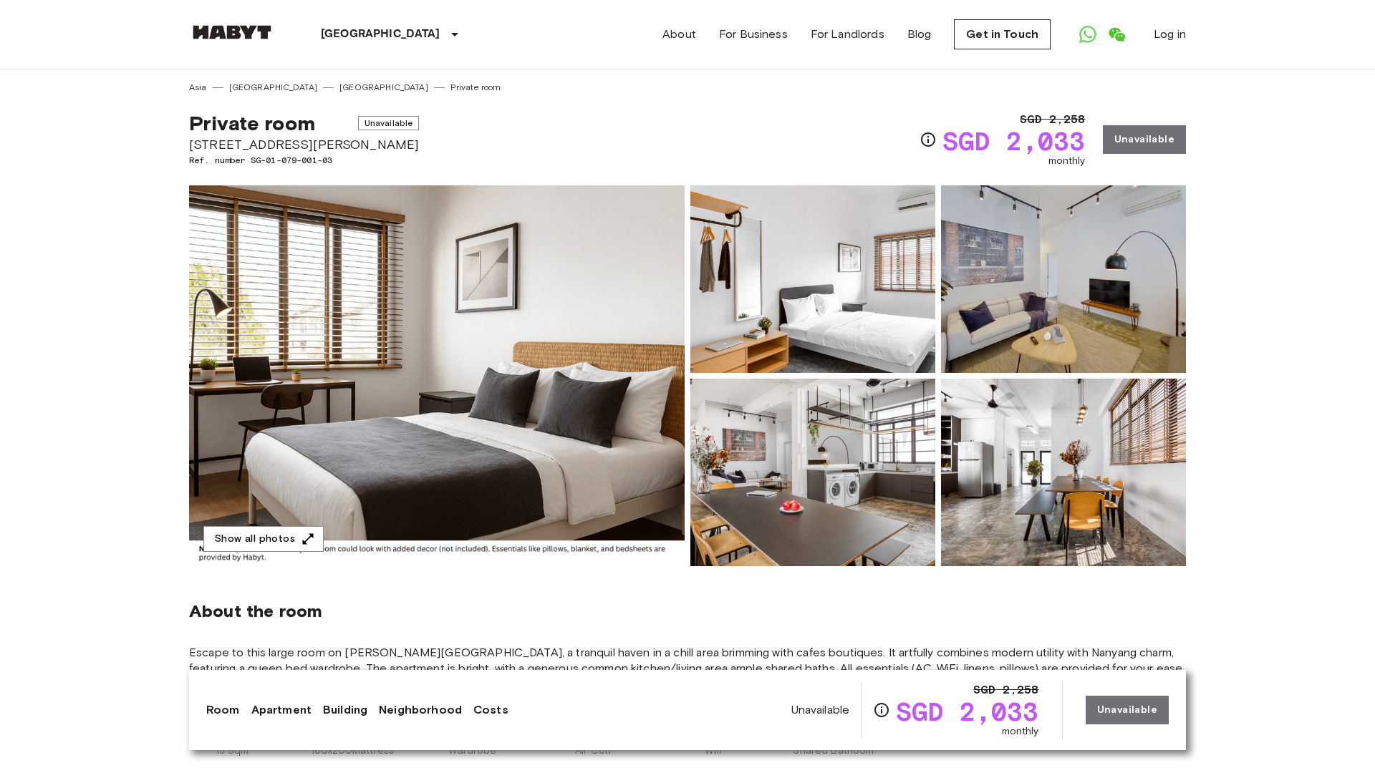
scroll to position [1417, 0]
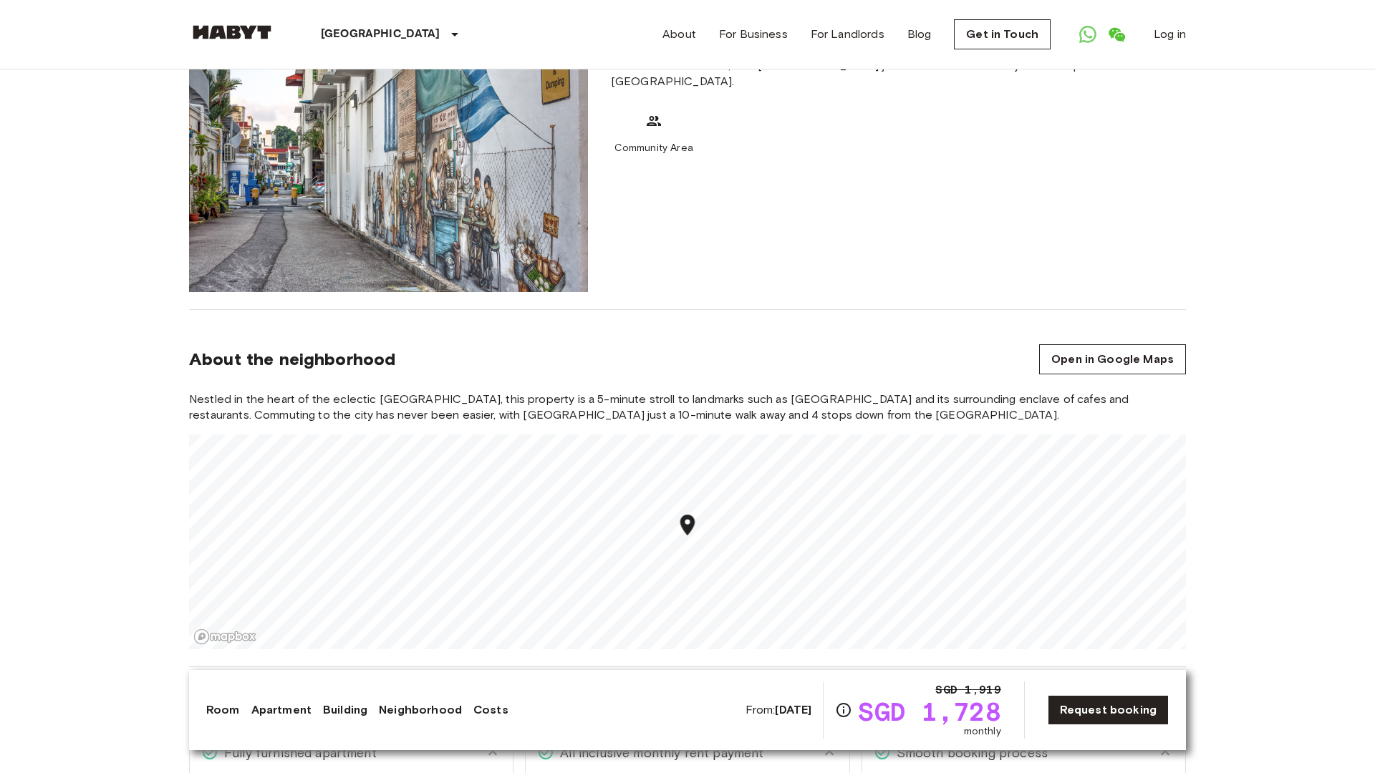
scroll to position [2091, 0]
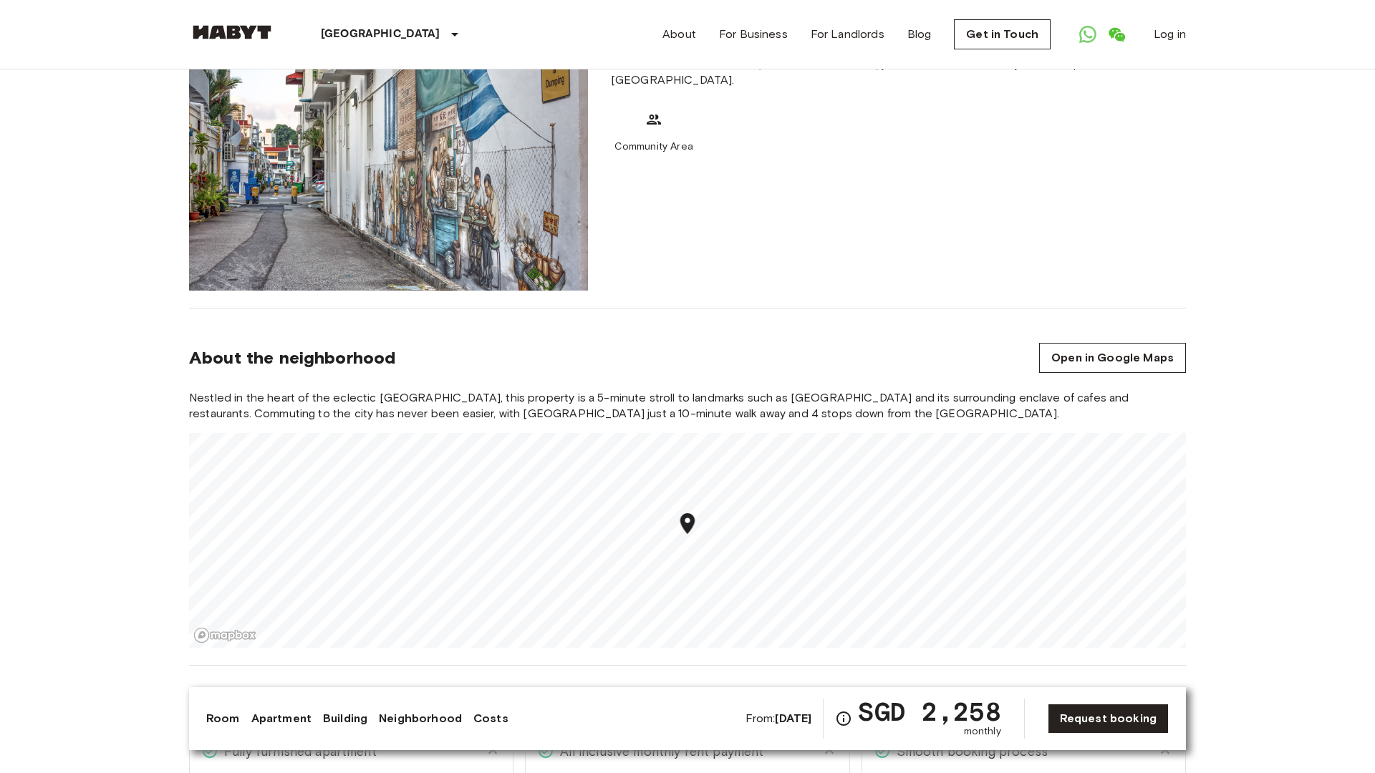
scroll to position [2091, 0]
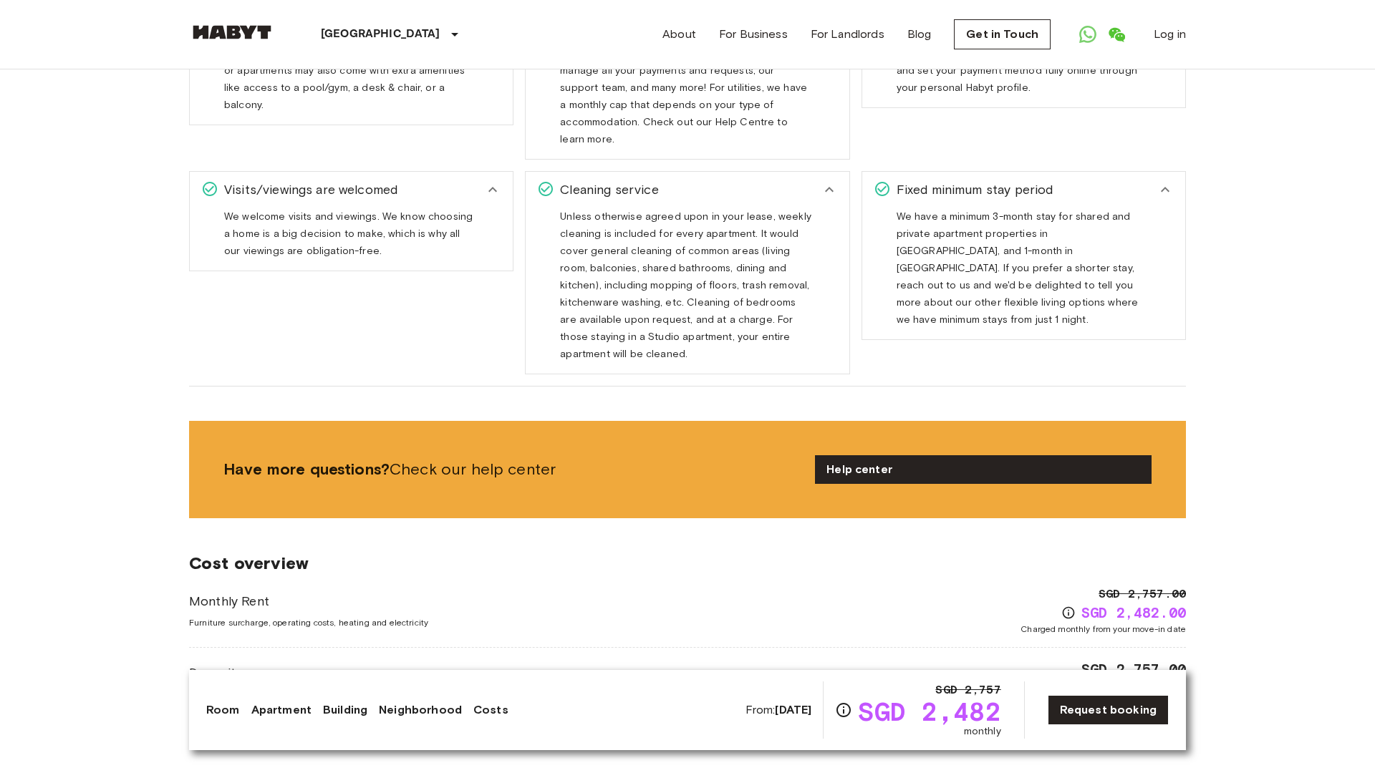
scroll to position [2091, 0]
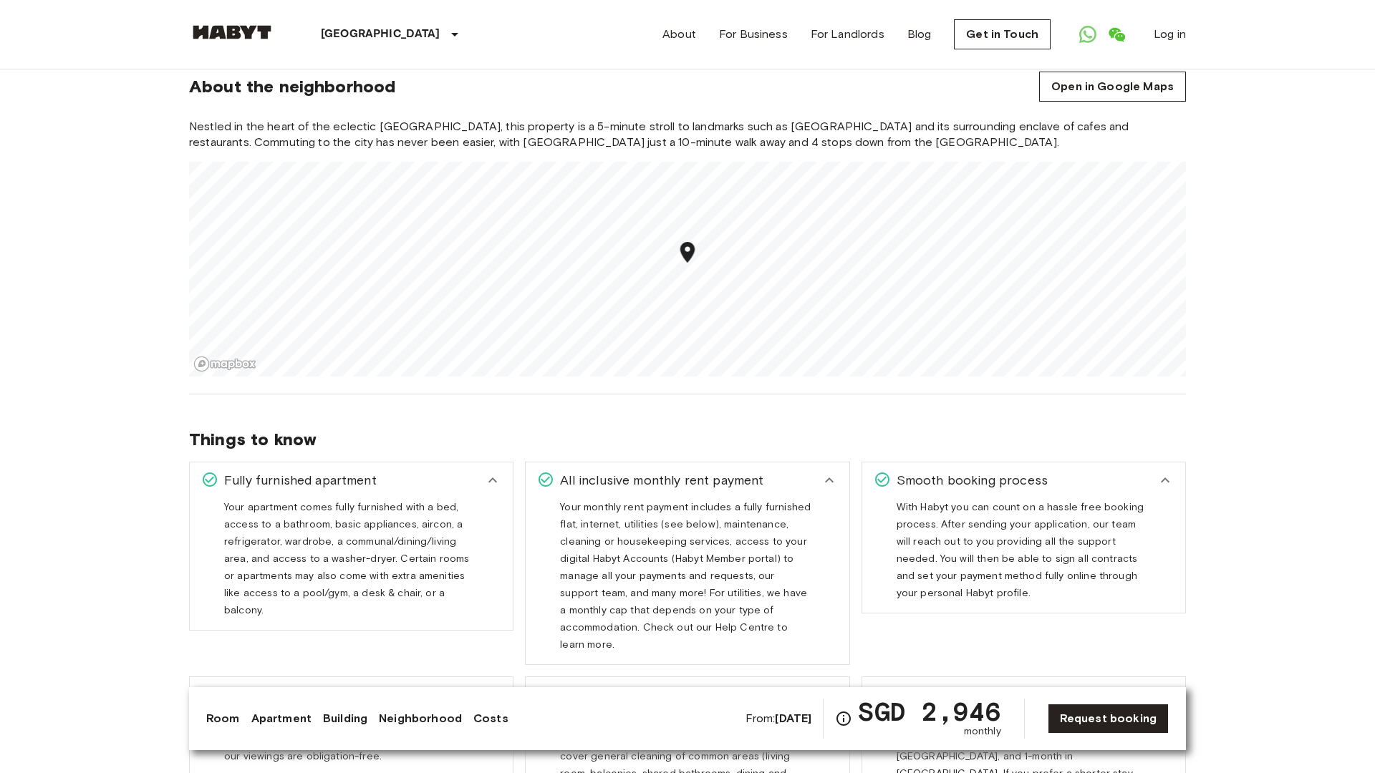
scroll to position [2091, 0]
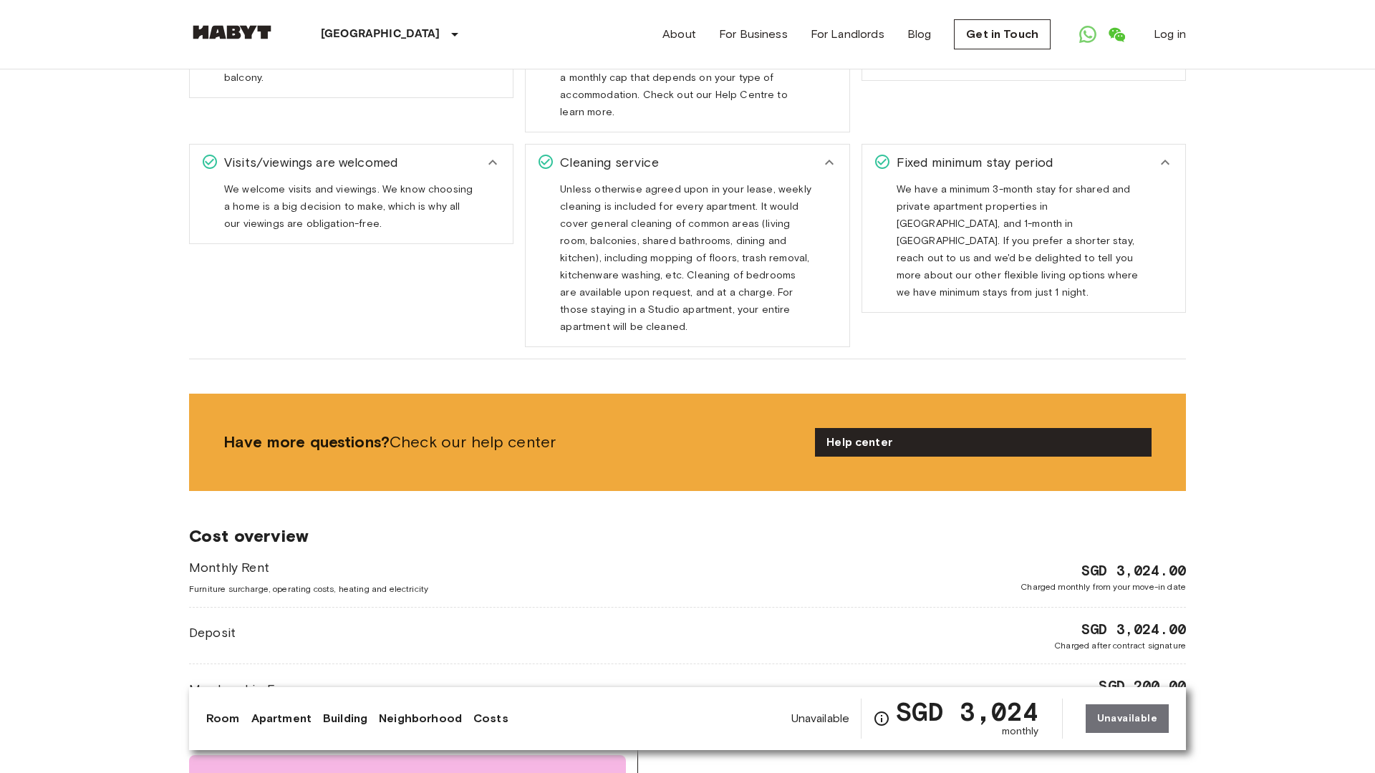
scroll to position [2765, 0]
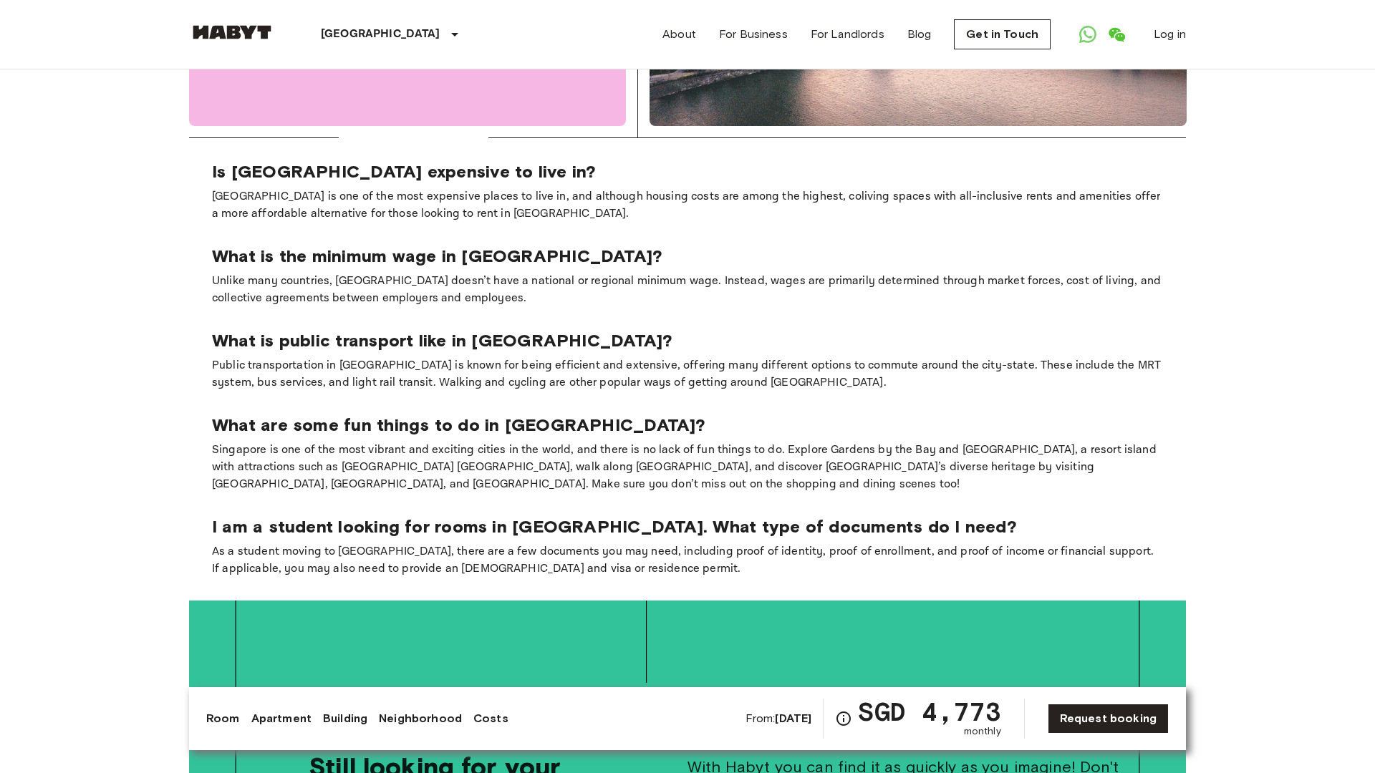
scroll to position [2765, 0]
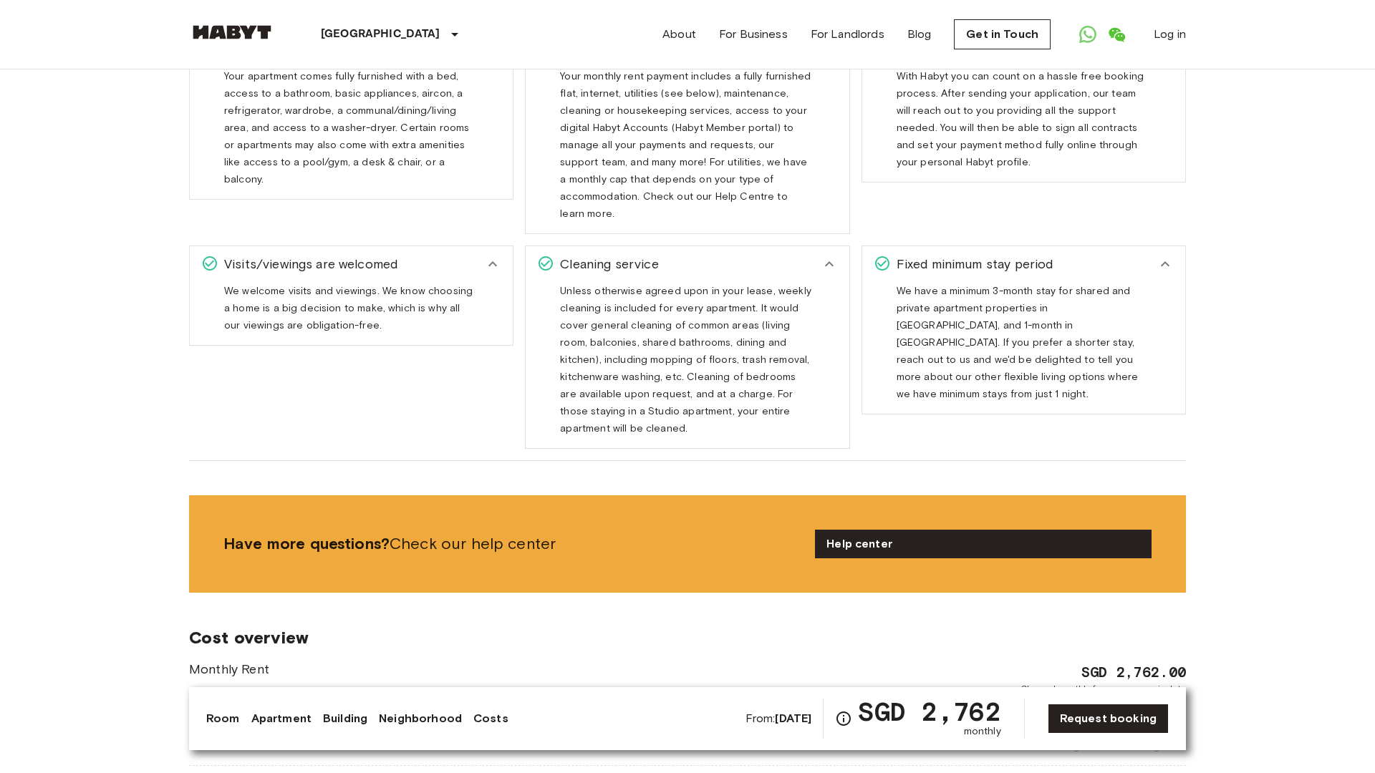
scroll to position [2765, 0]
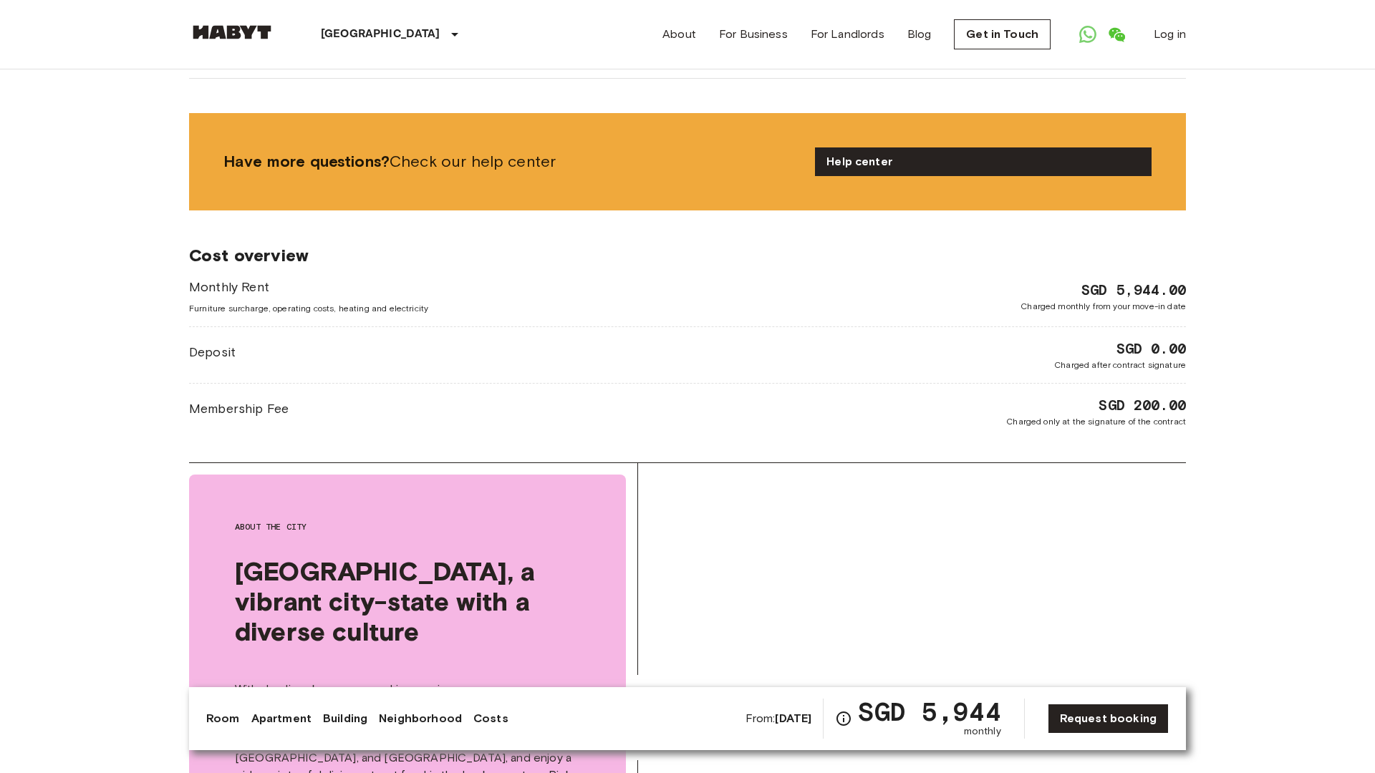
scroll to position [2765, 0]
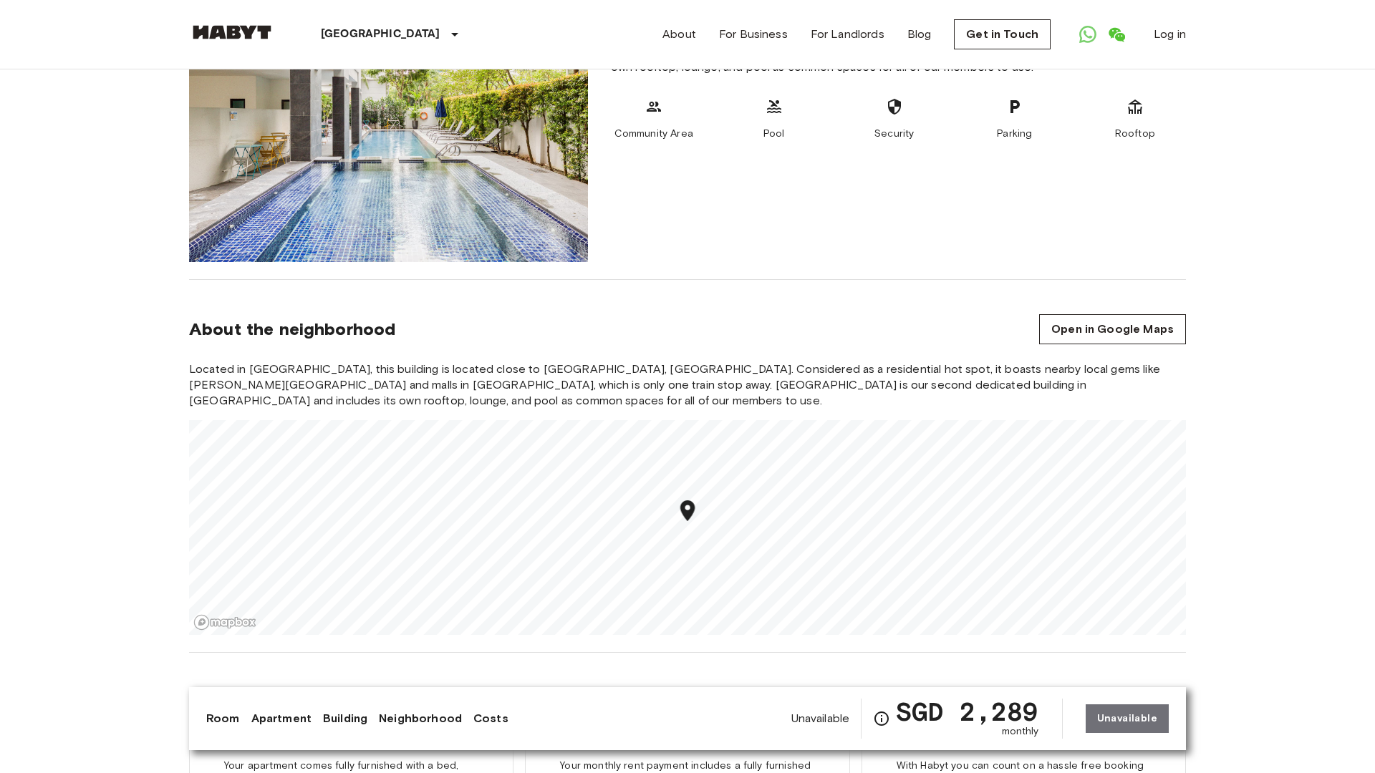
scroll to position [2091, 0]
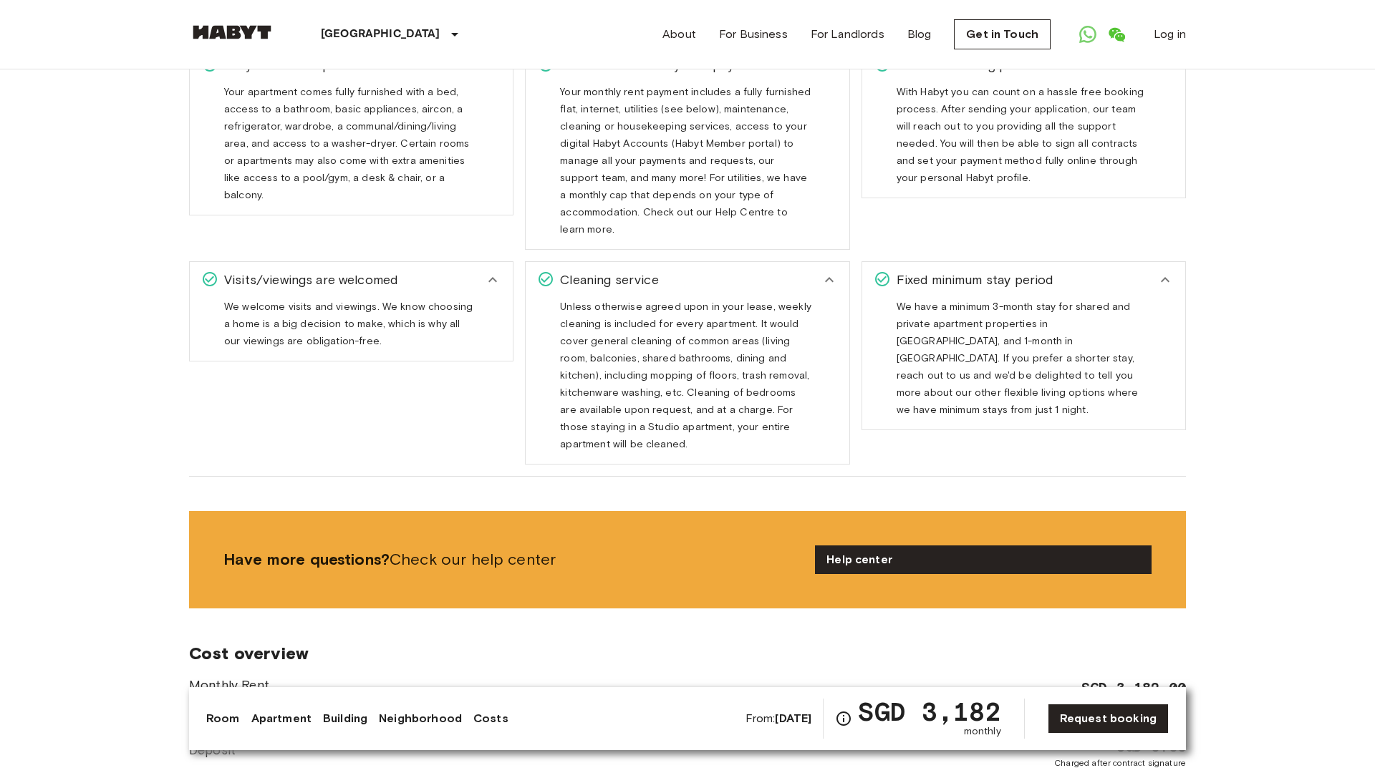
scroll to position [2765, 0]
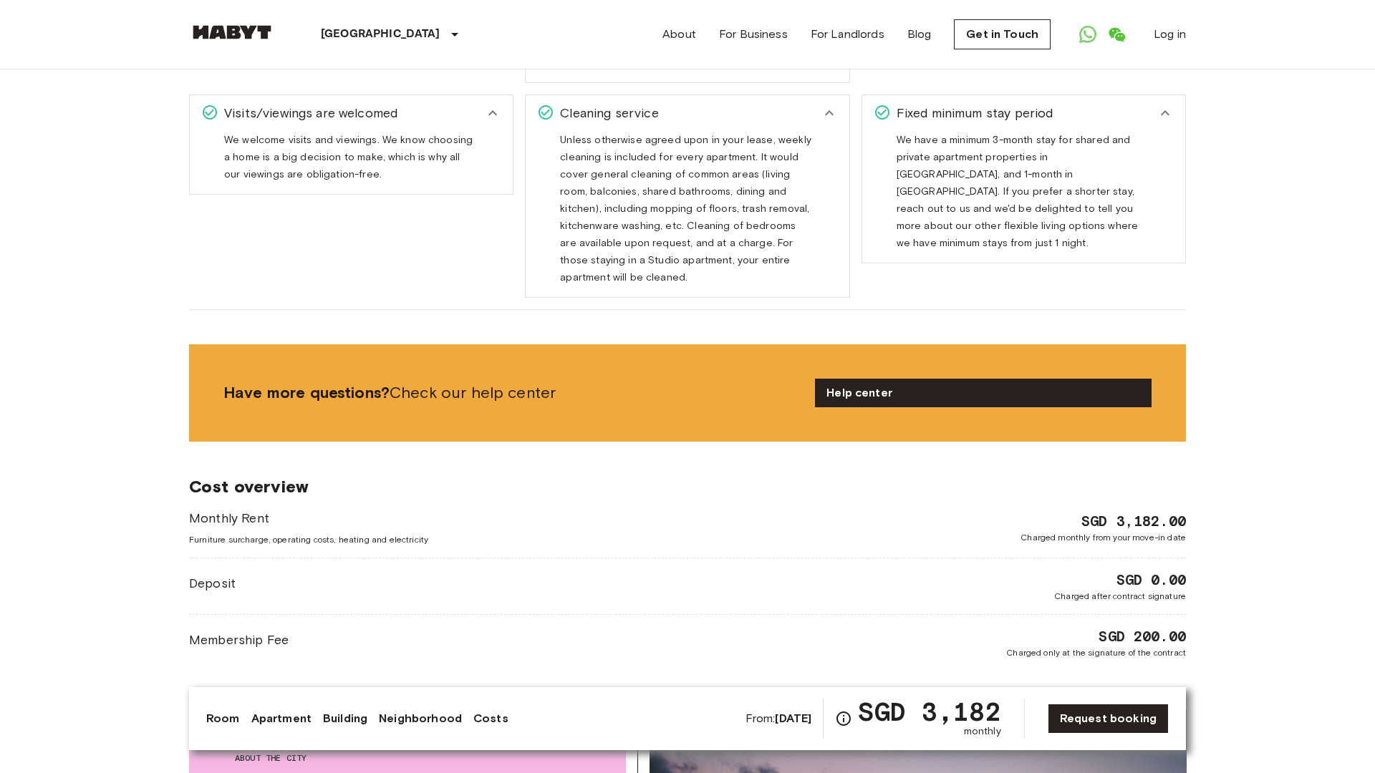
scroll to position [2765, 0]
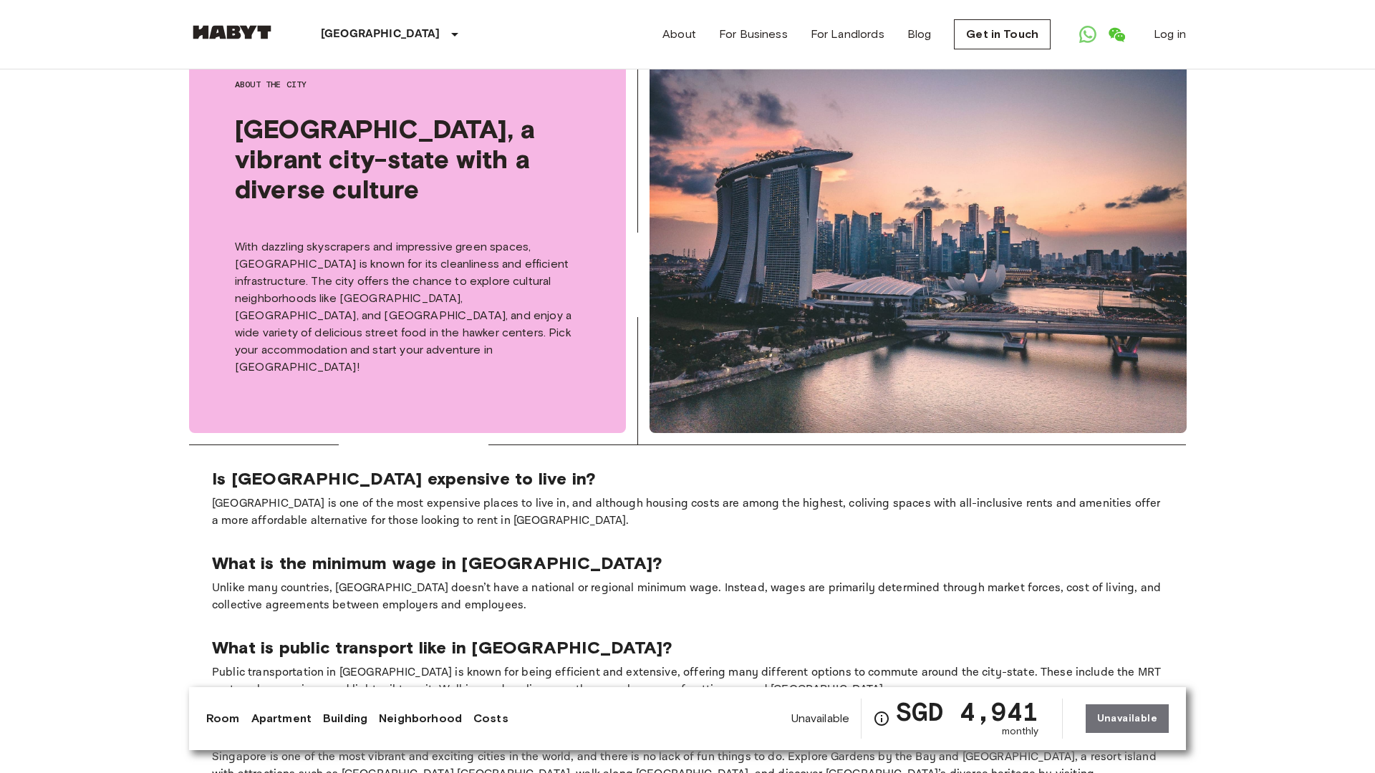
scroll to position [2765, 0]
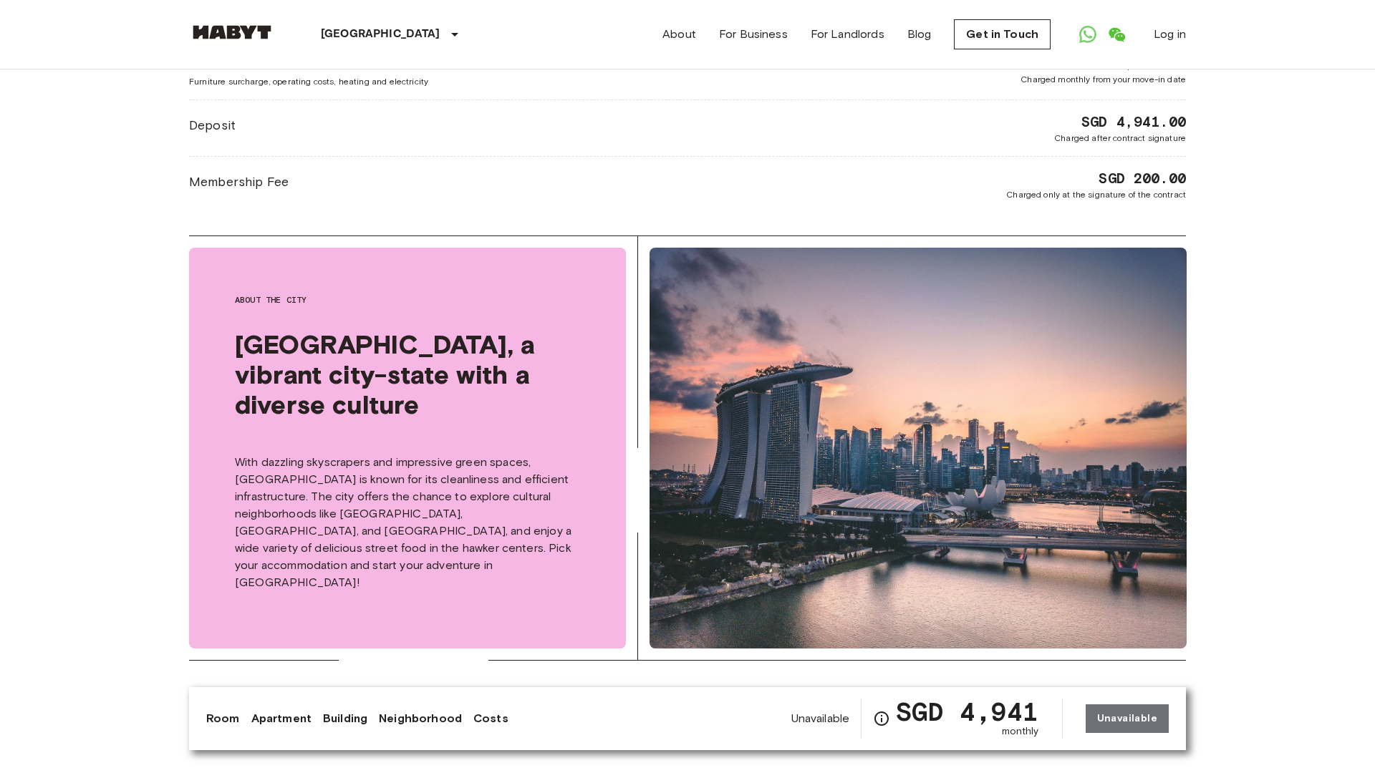
scroll to position [2765, 0]
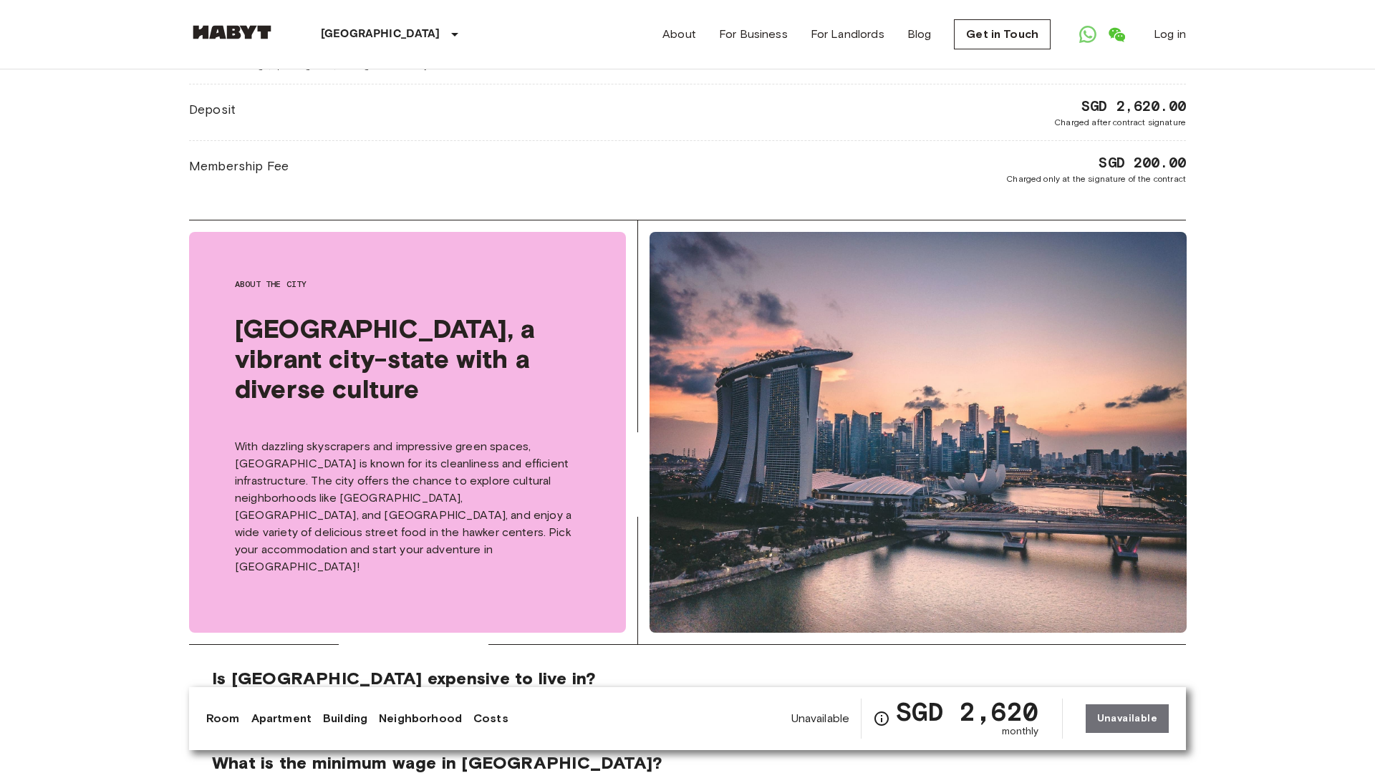
scroll to position [2765, 0]
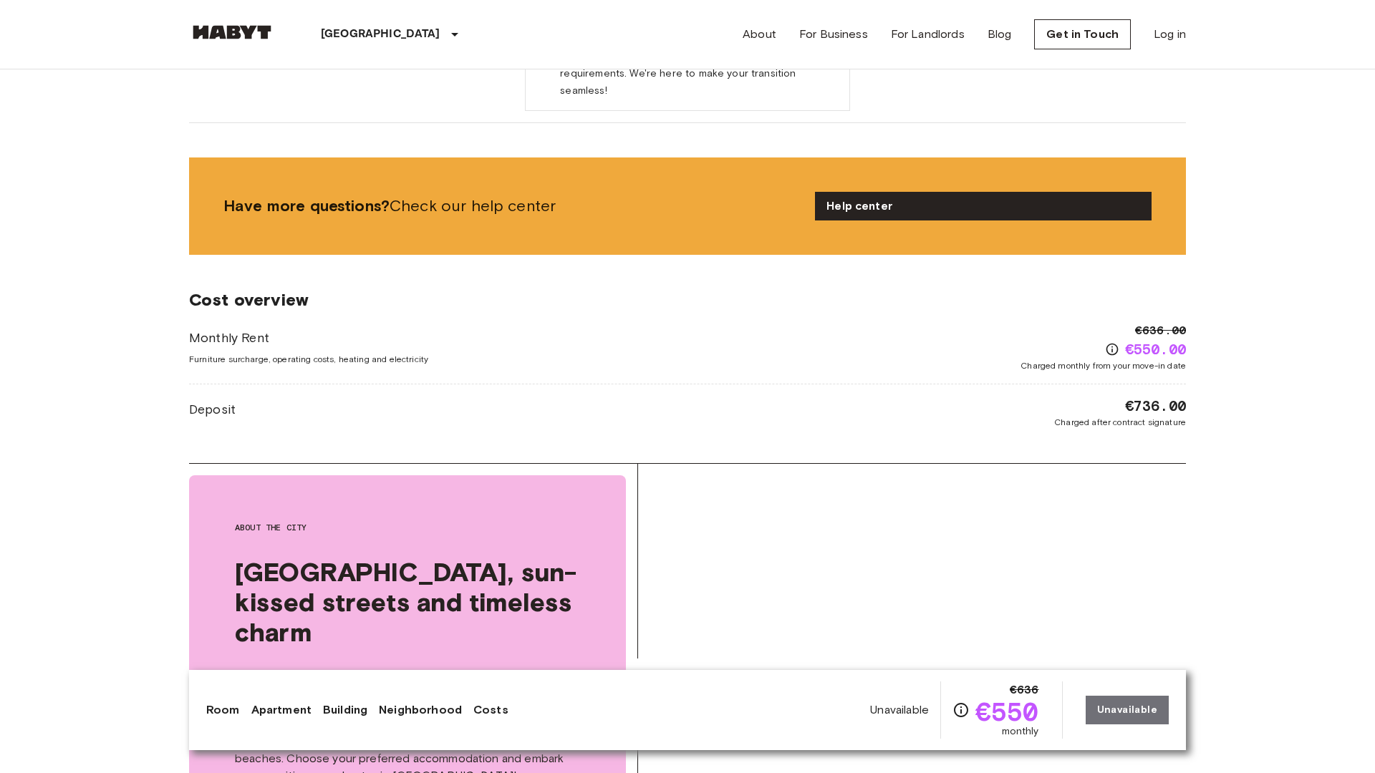
scroll to position [2765, 0]
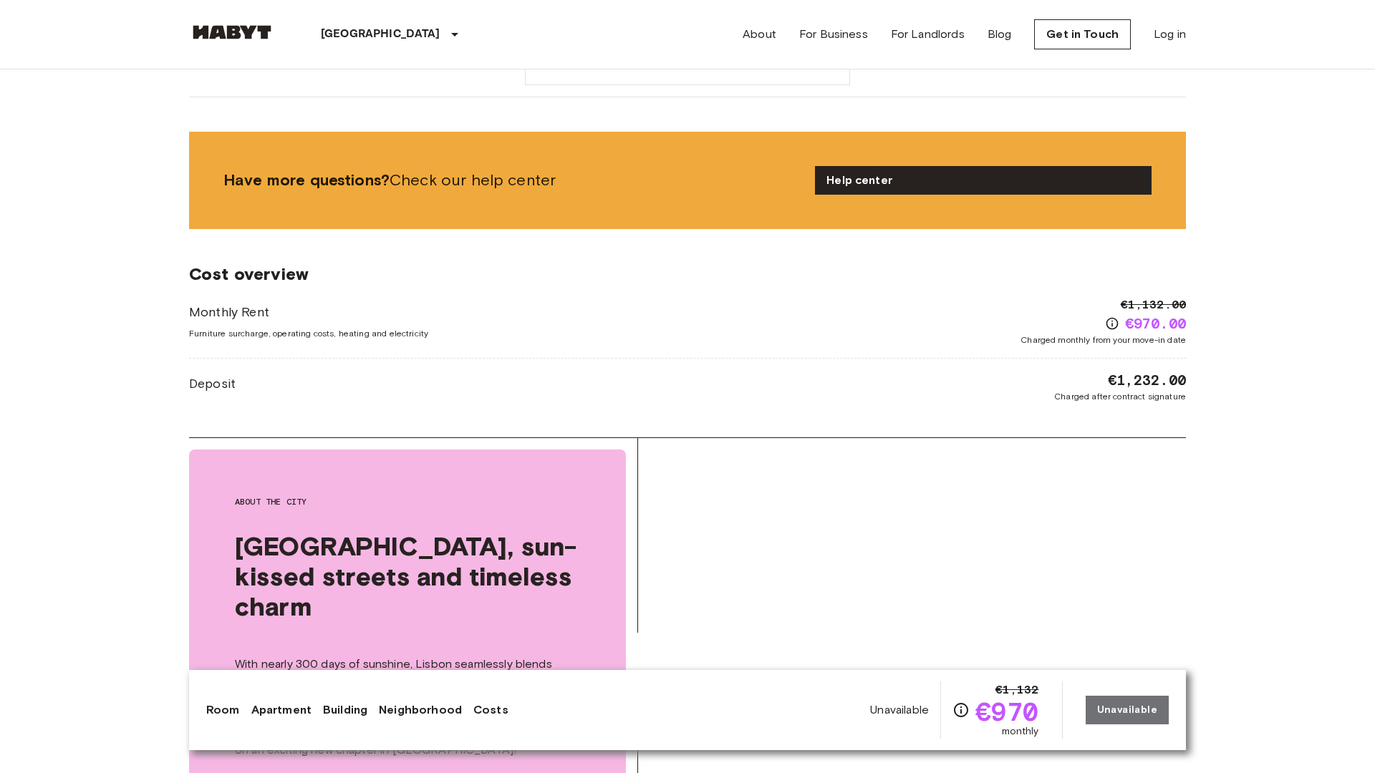
scroll to position [2765, 0]
